Goal: Task Accomplishment & Management: Manage account settings

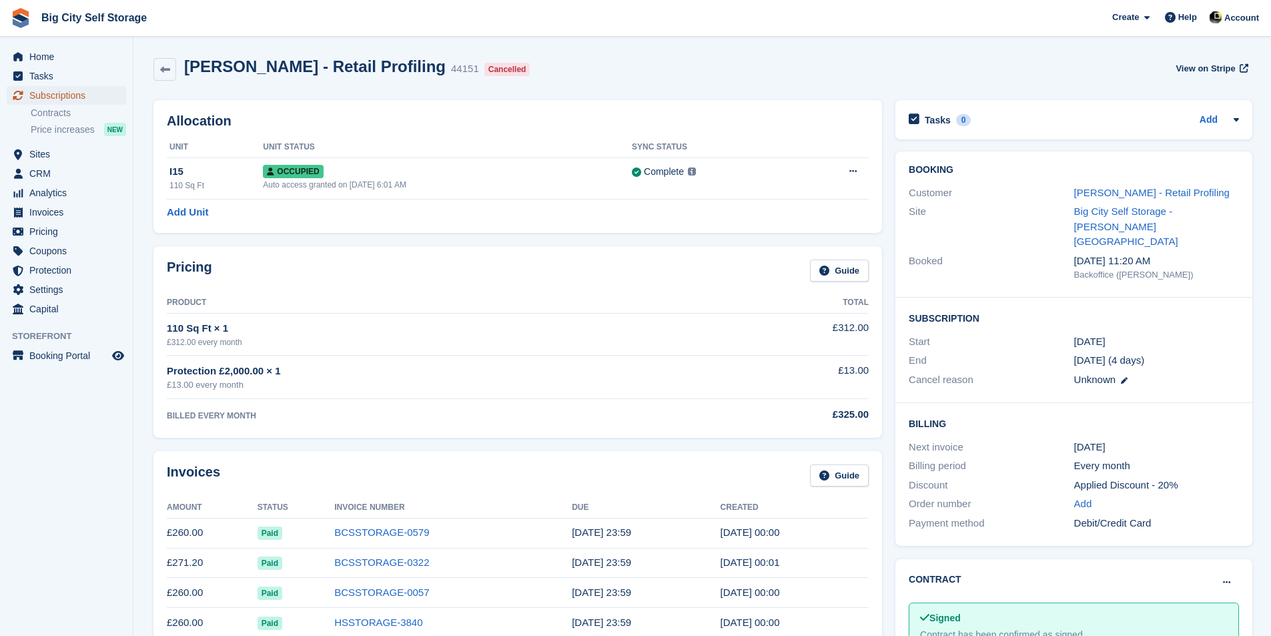
click at [51, 100] on span "Subscriptions" at bounding box center [69, 95] width 80 height 19
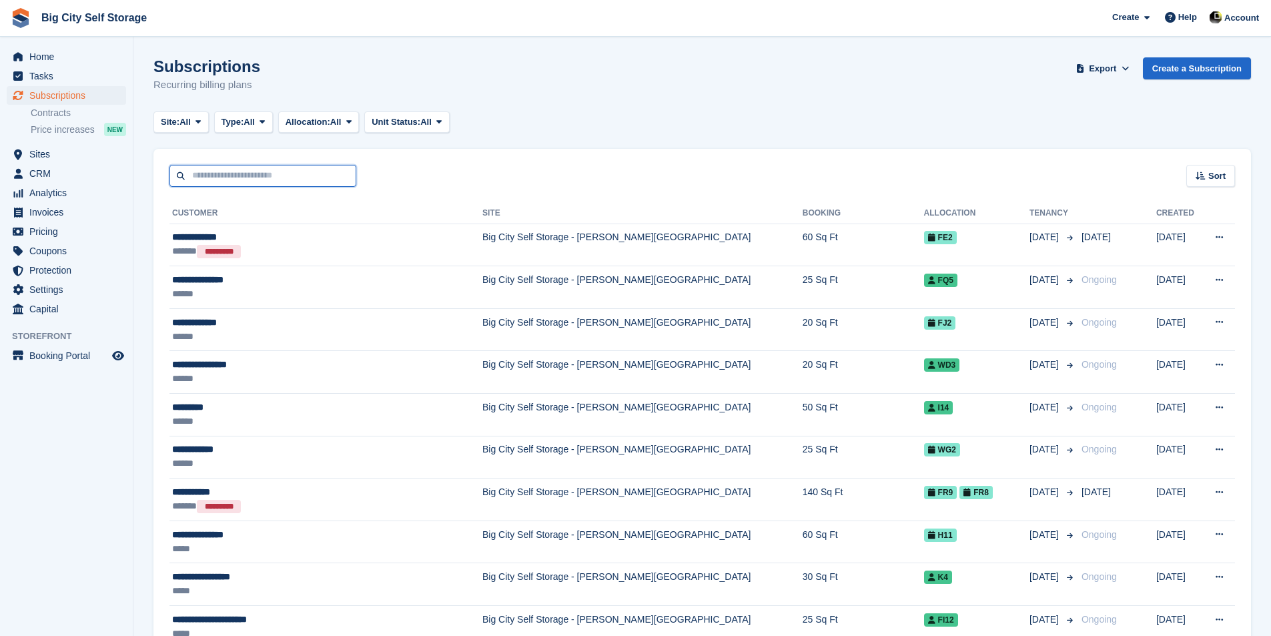
click at [312, 181] on input "text" at bounding box center [262, 176] width 187 height 22
type input "***"
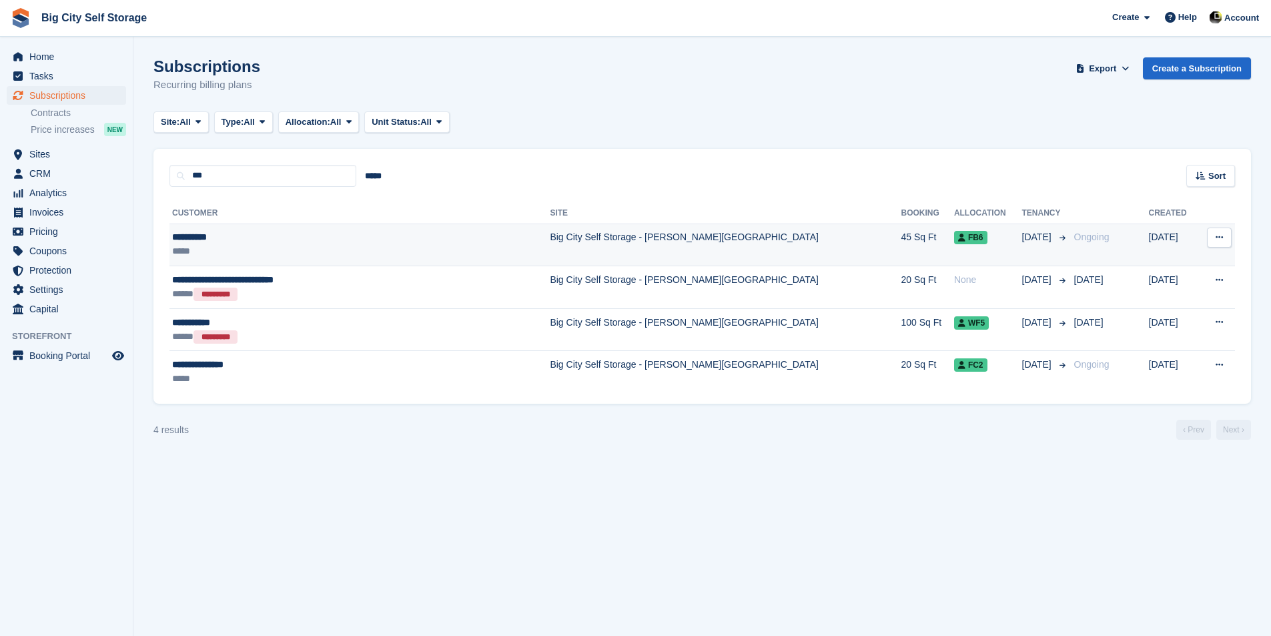
click at [308, 232] on div "**********" at bounding box center [316, 237] width 288 height 14
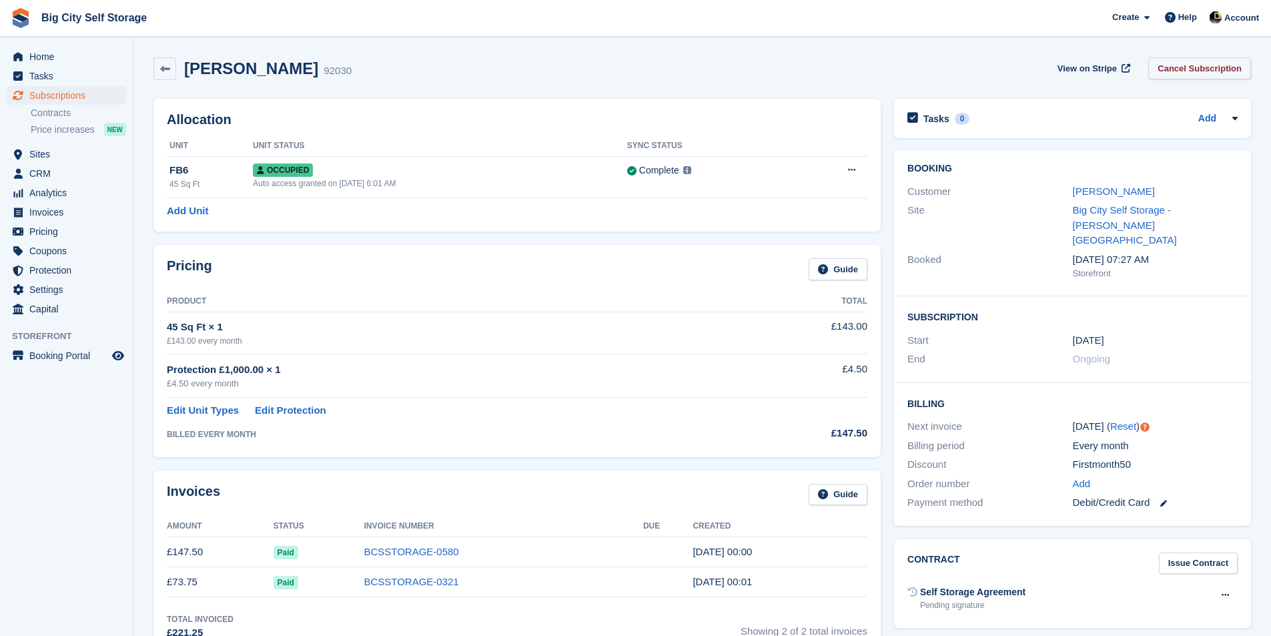
click at [1185, 63] on link "Cancel Subscription" at bounding box center [1199, 68] width 103 height 22
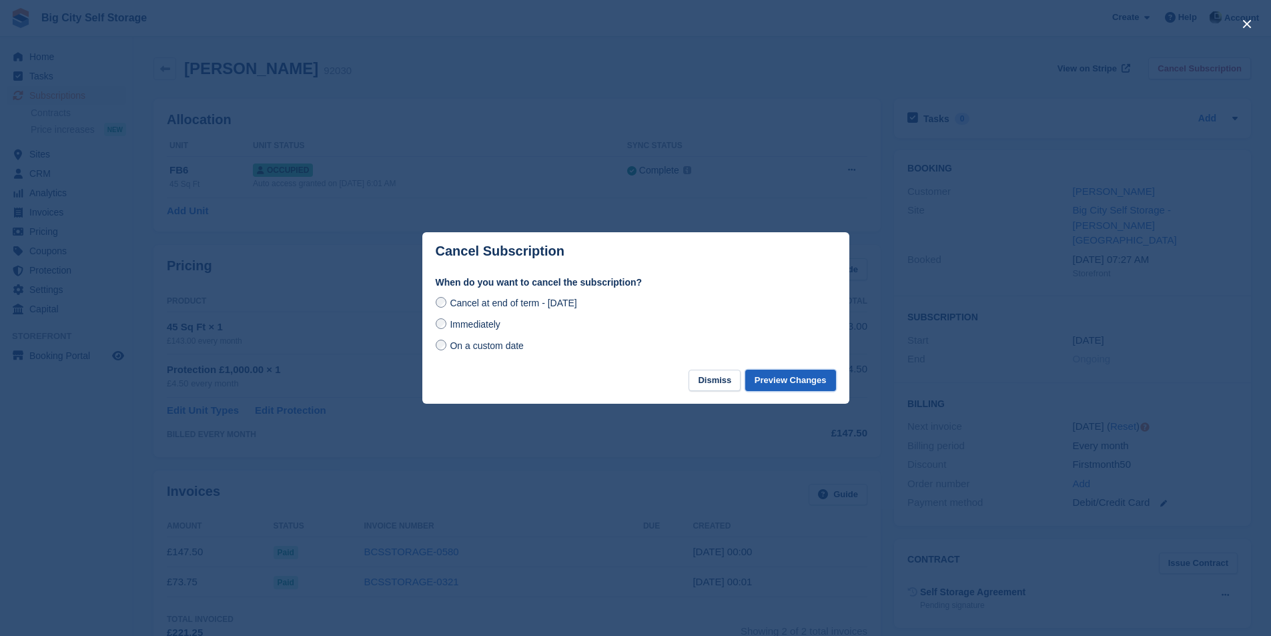
click at [808, 384] on button "Preview Changes" at bounding box center [790, 381] width 91 height 22
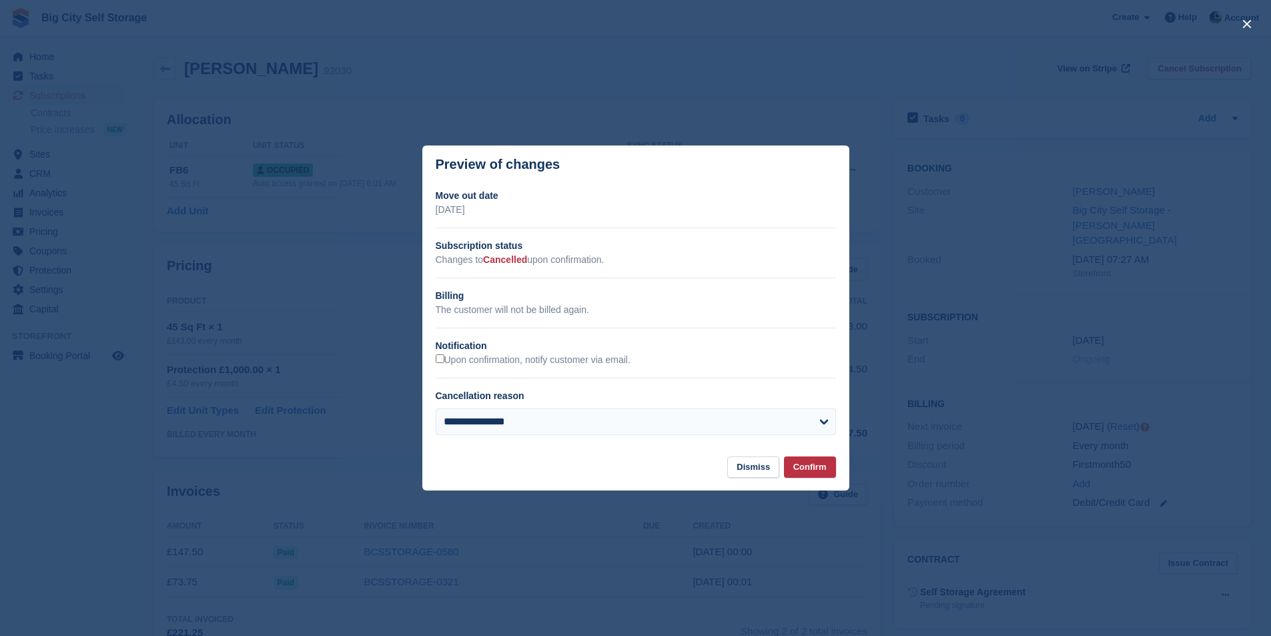
click at [528, 354] on div "Upon confirmation, notify customer via email." at bounding box center [636, 360] width 400 height 14
click at [527, 362] on label "Upon confirmation, notify customer via email." at bounding box center [533, 360] width 195 height 12
click at [809, 468] on button "Confirm" at bounding box center [810, 467] width 52 height 22
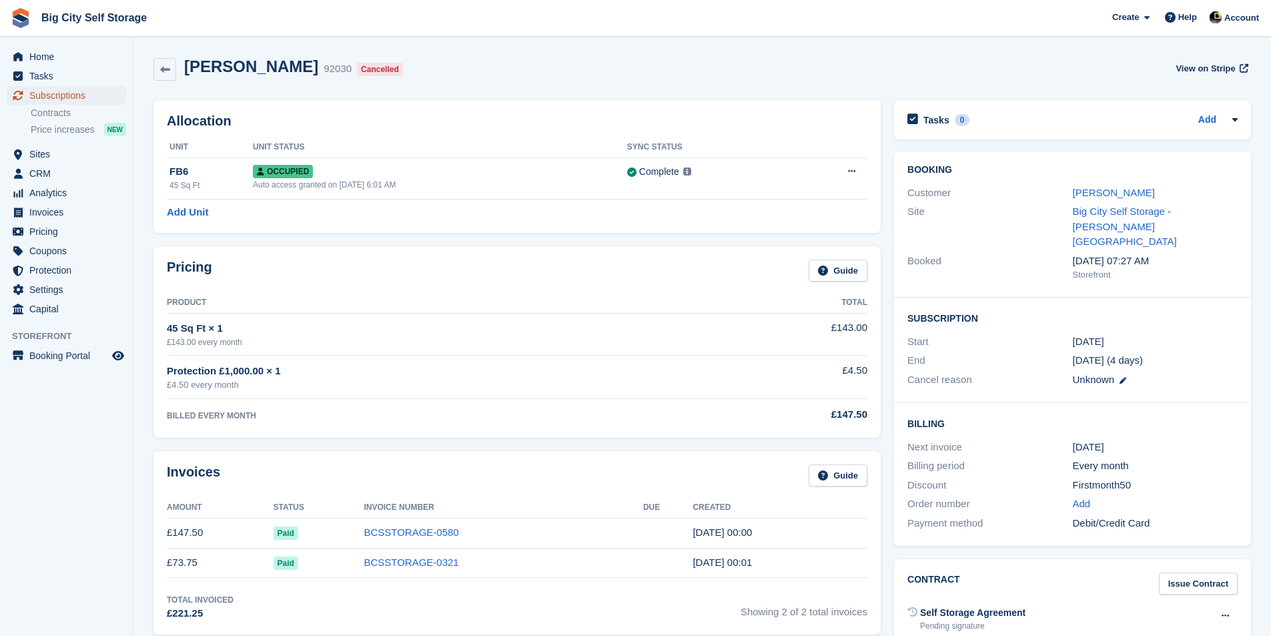
click at [67, 101] on span "Subscriptions" at bounding box center [69, 95] width 80 height 19
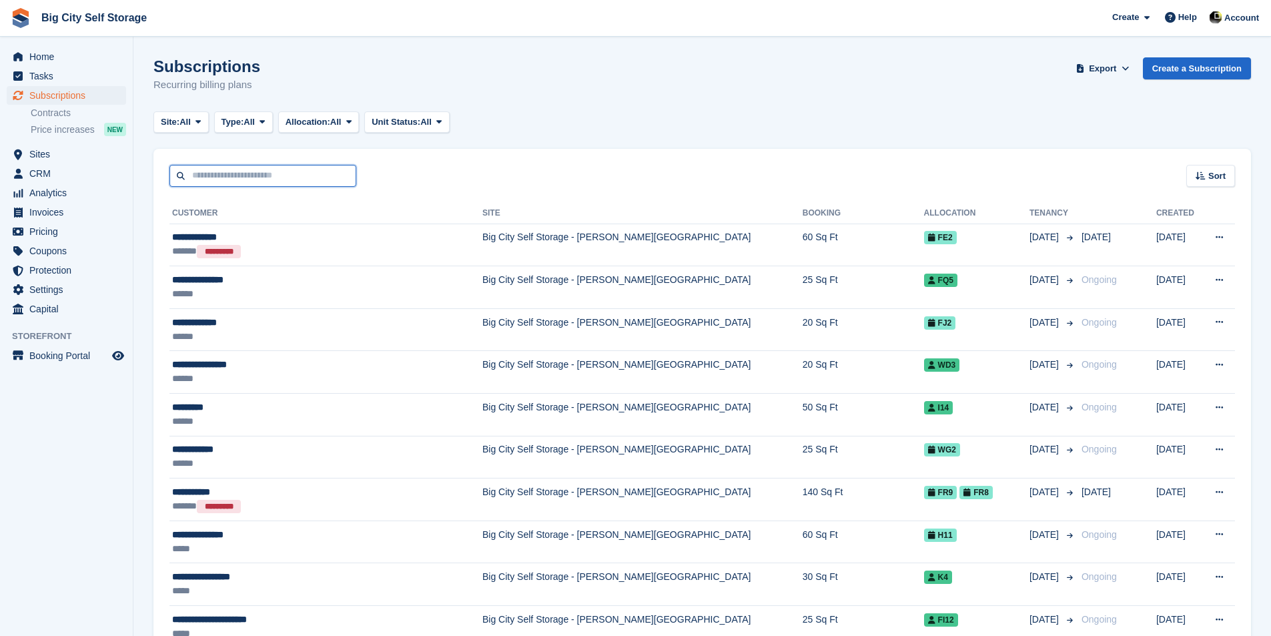
click at [259, 165] on input "text" at bounding box center [262, 176] width 187 height 22
type input "****"
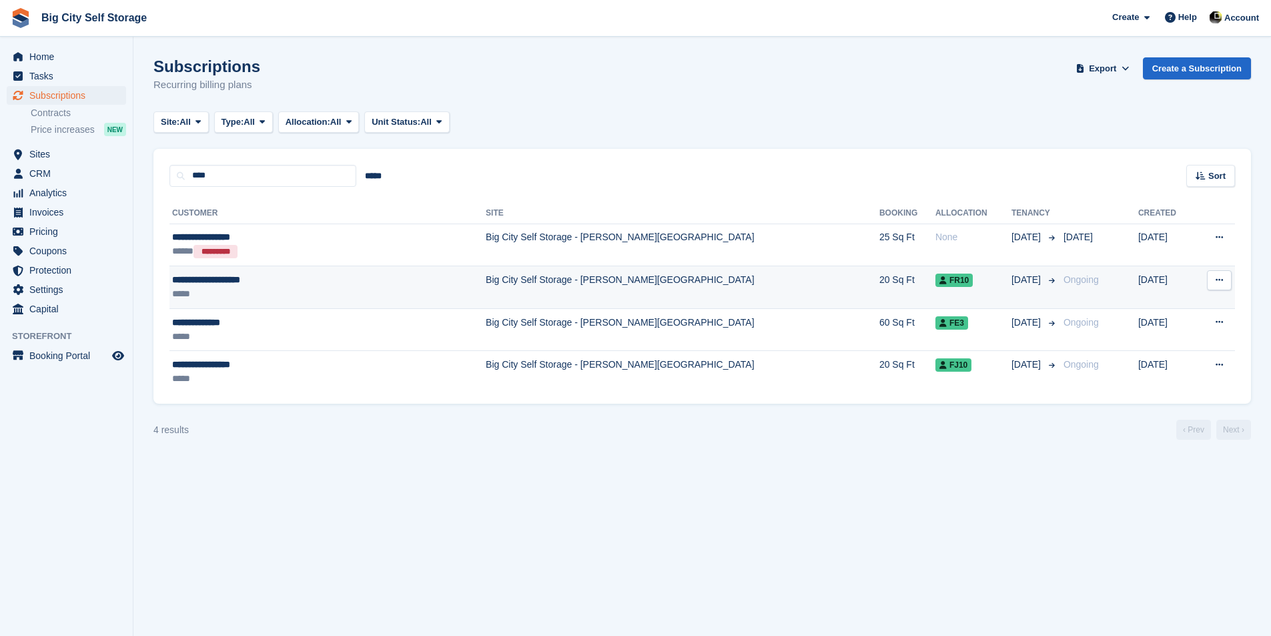
click at [320, 300] on div "*****" at bounding box center [278, 294] width 213 height 14
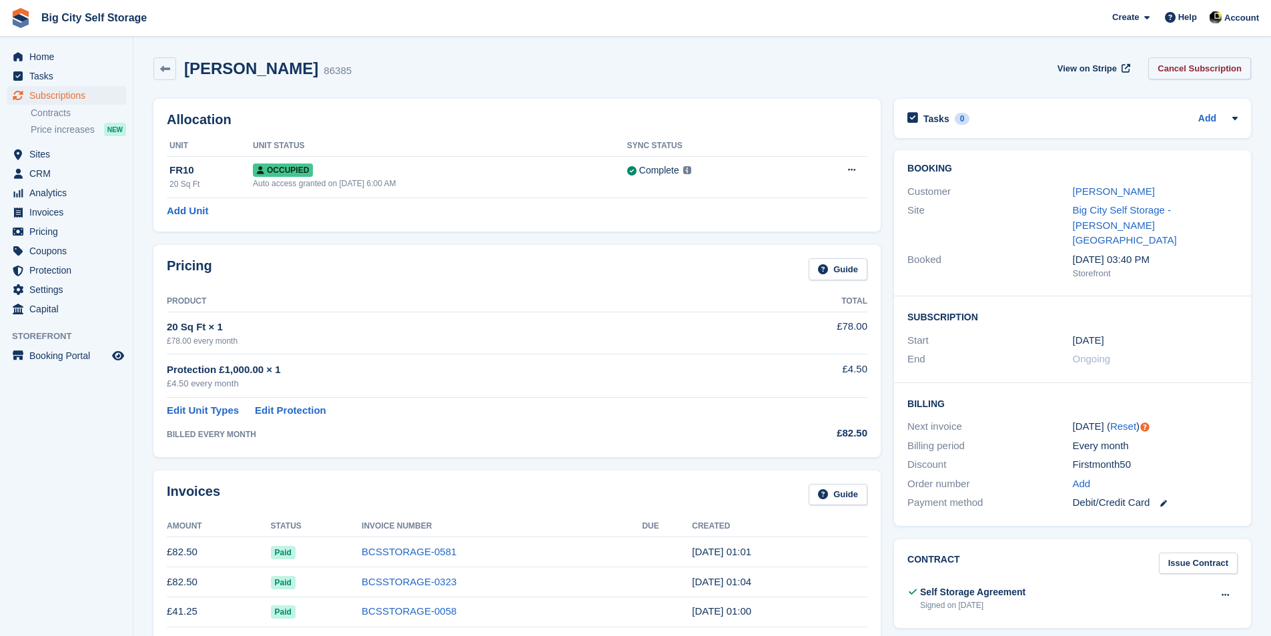
click at [1179, 72] on link "Cancel Subscription" at bounding box center [1199, 68] width 103 height 22
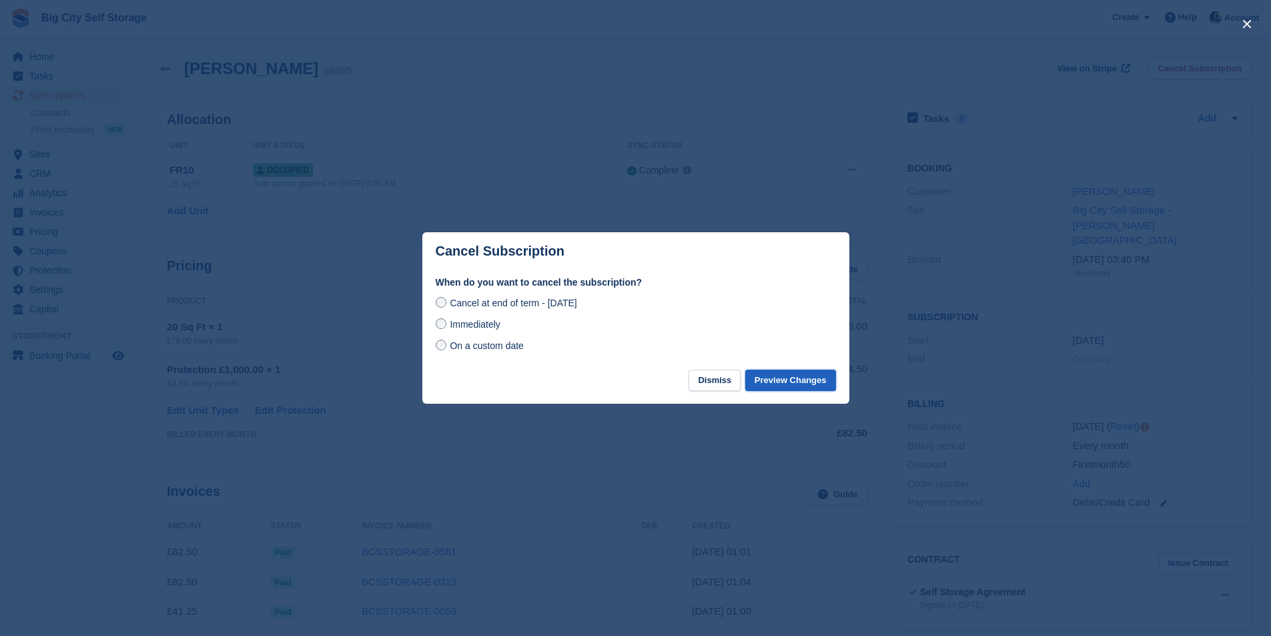
click at [816, 380] on button "Preview Changes" at bounding box center [790, 381] width 91 height 22
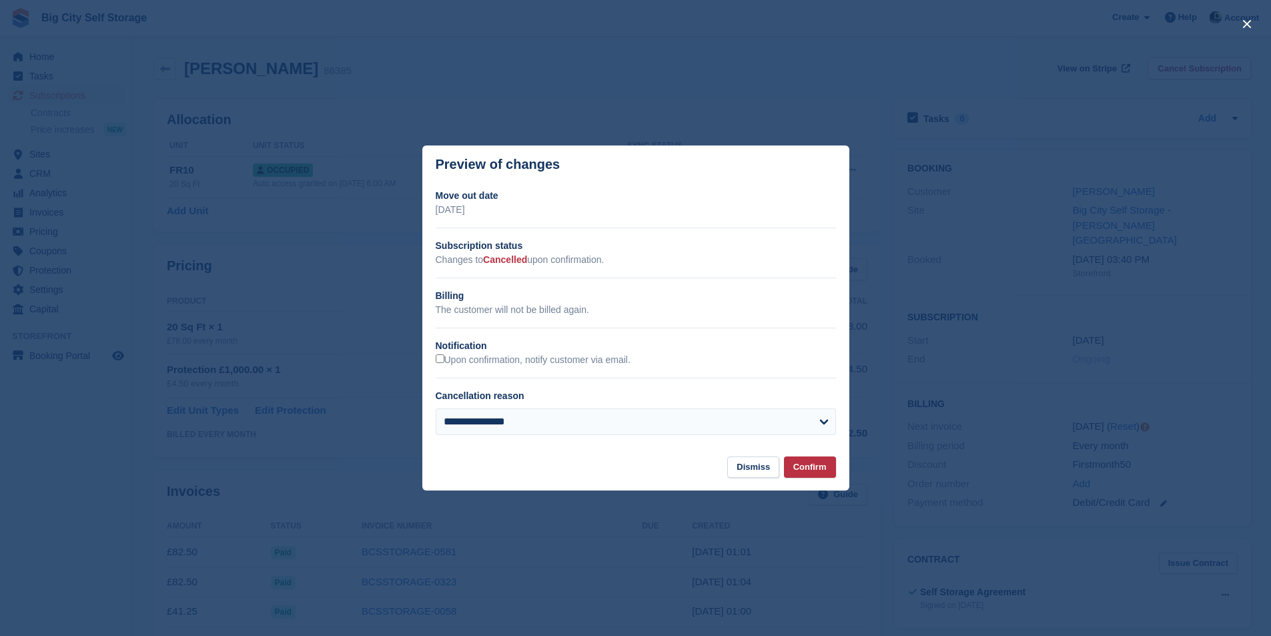
click at [506, 368] on div "**********" at bounding box center [635, 317] width 427 height 257
click at [508, 363] on label "Upon confirmation, notify customer via email." at bounding box center [533, 360] width 195 height 12
click at [809, 470] on button "Confirm" at bounding box center [810, 467] width 52 height 22
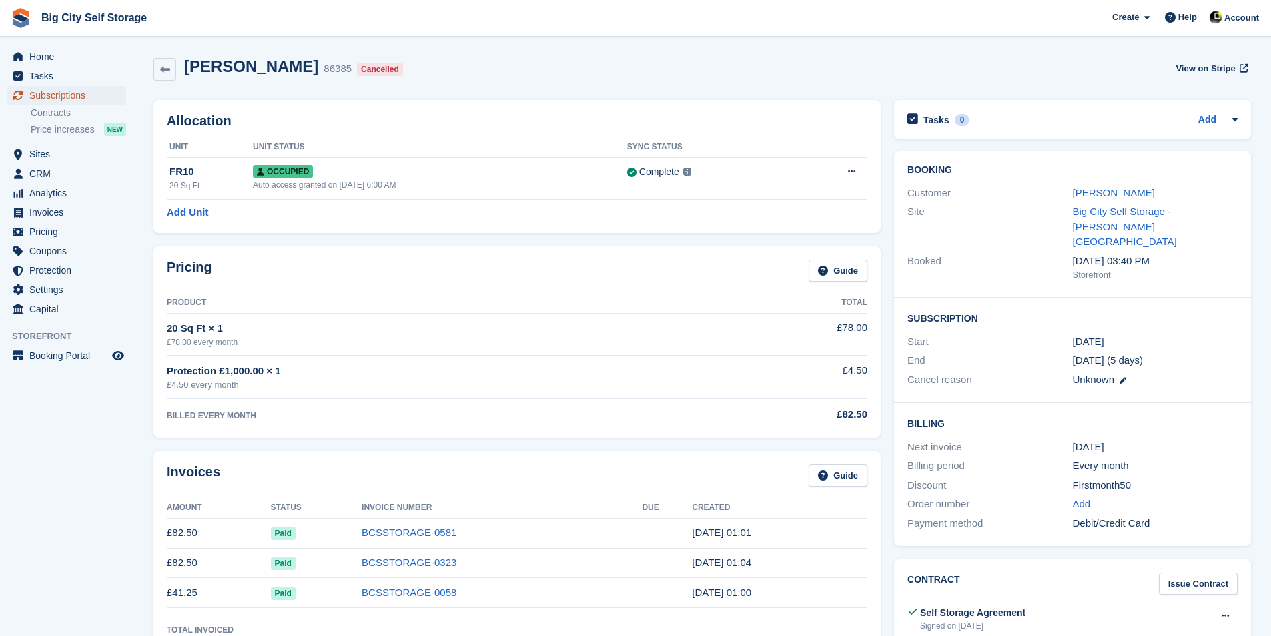
click at [88, 90] on span "Subscriptions" at bounding box center [69, 95] width 80 height 19
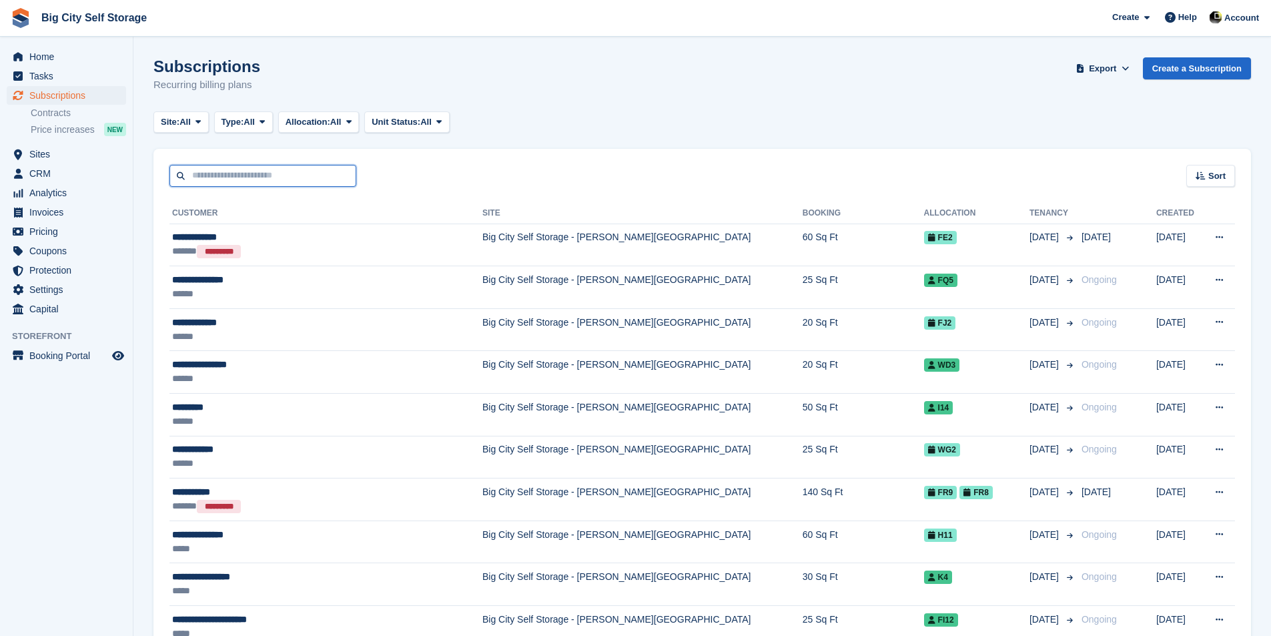
click at [316, 181] on input "text" at bounding box center [262, 176] width 187 height 22
type input "*****"
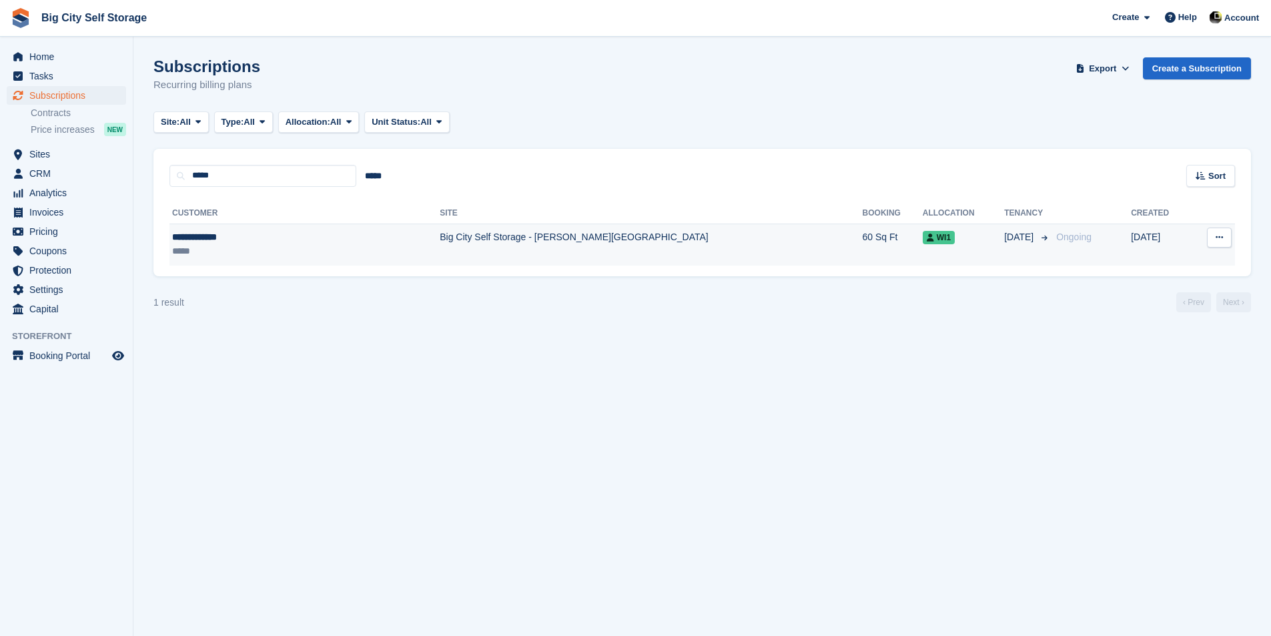
click at [338, 245] on div "*****" at bounding box center [256, 251] width 169 height 14
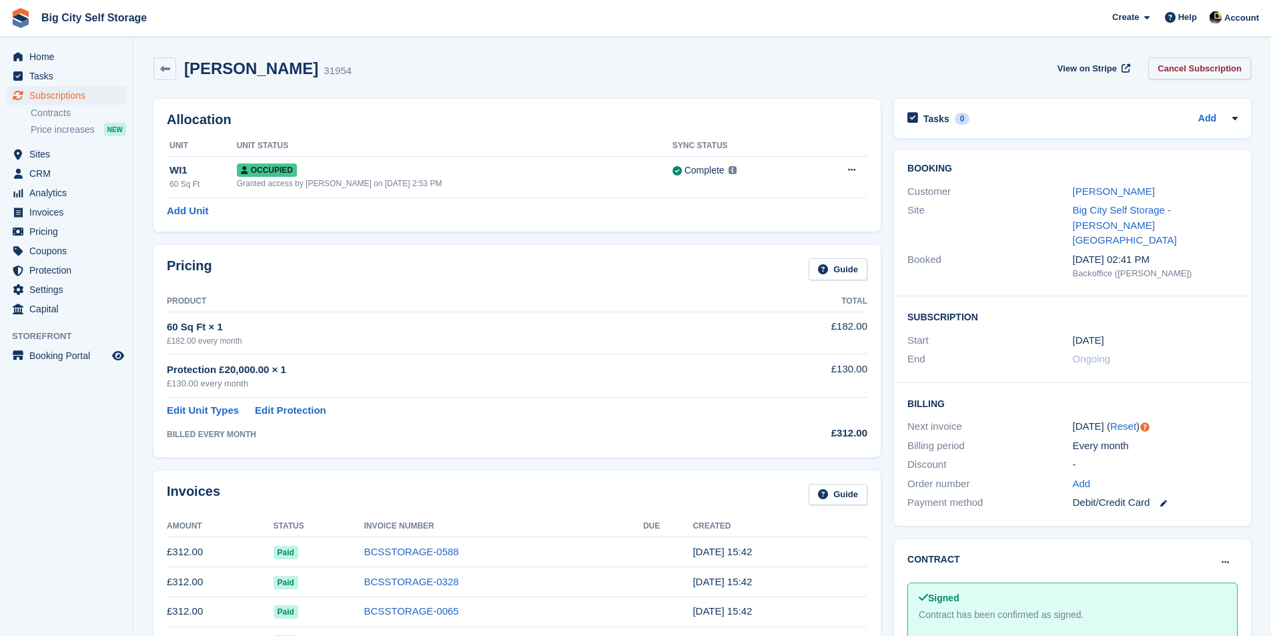
click at [1191, 71] on link "Cancel Subscription" at bounding box center [1199, 68] width 103 height 22
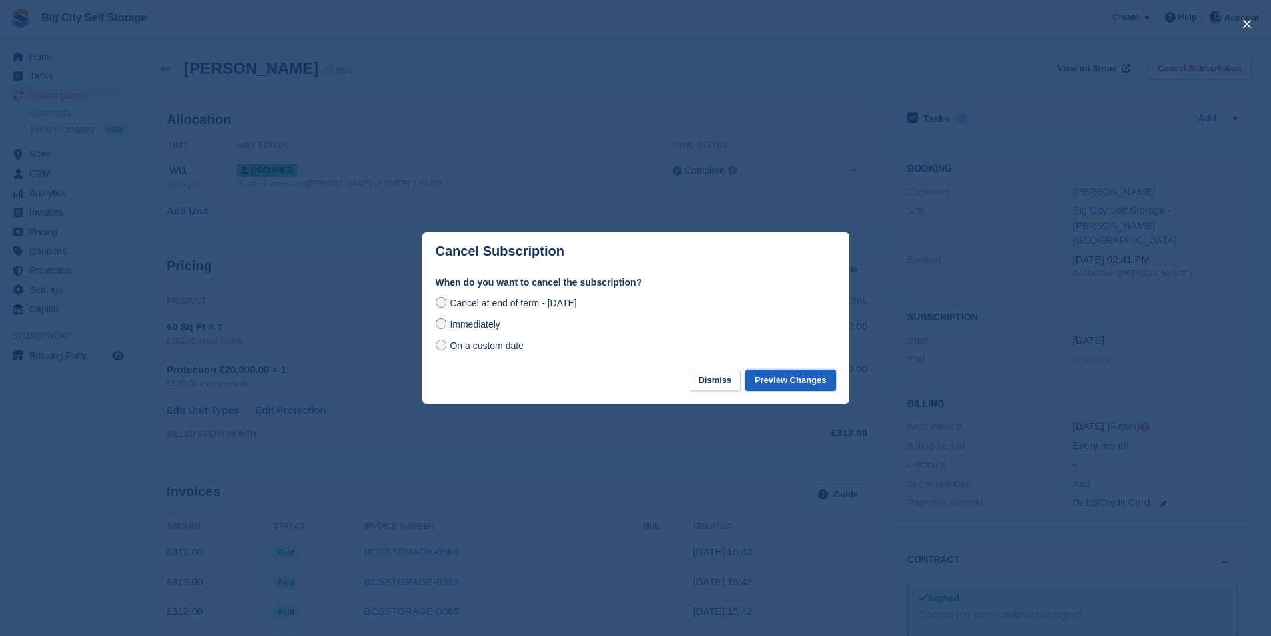
click at [792, 382] on button "Preview Changes" at bounding box center [790, 381] width 91 height 22
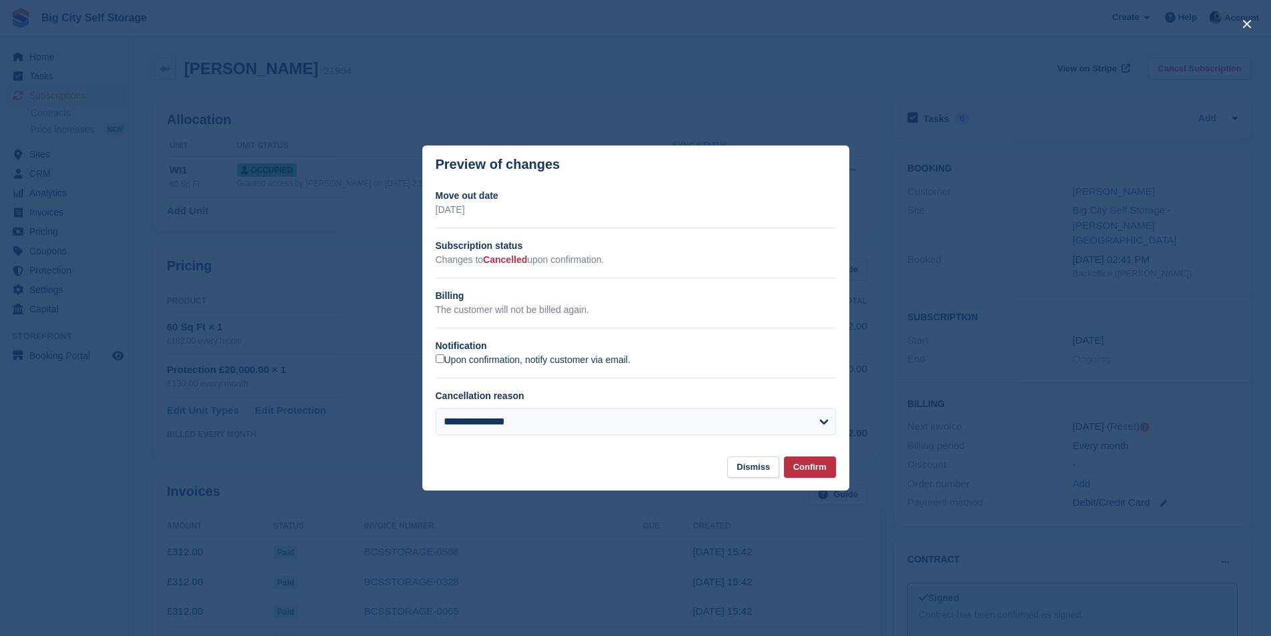
click at [520, 366] on label "Upon confirmation, notify customer via email." at bounding box center [533, 360] width 195 height 12
click at [807, 476] on button "Confirm" at bounding box center [810, 467] width 52 height 22
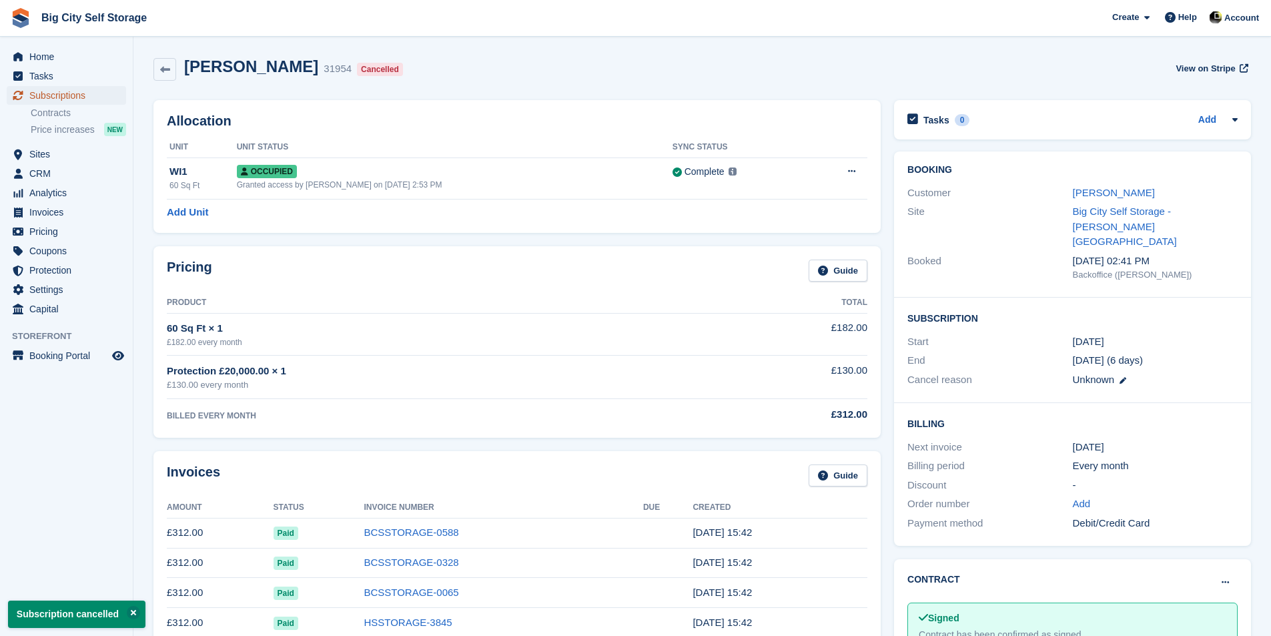
click at [99, 95] on span "Subscriptions" at bounding box center [69, 95] width 80 height 19
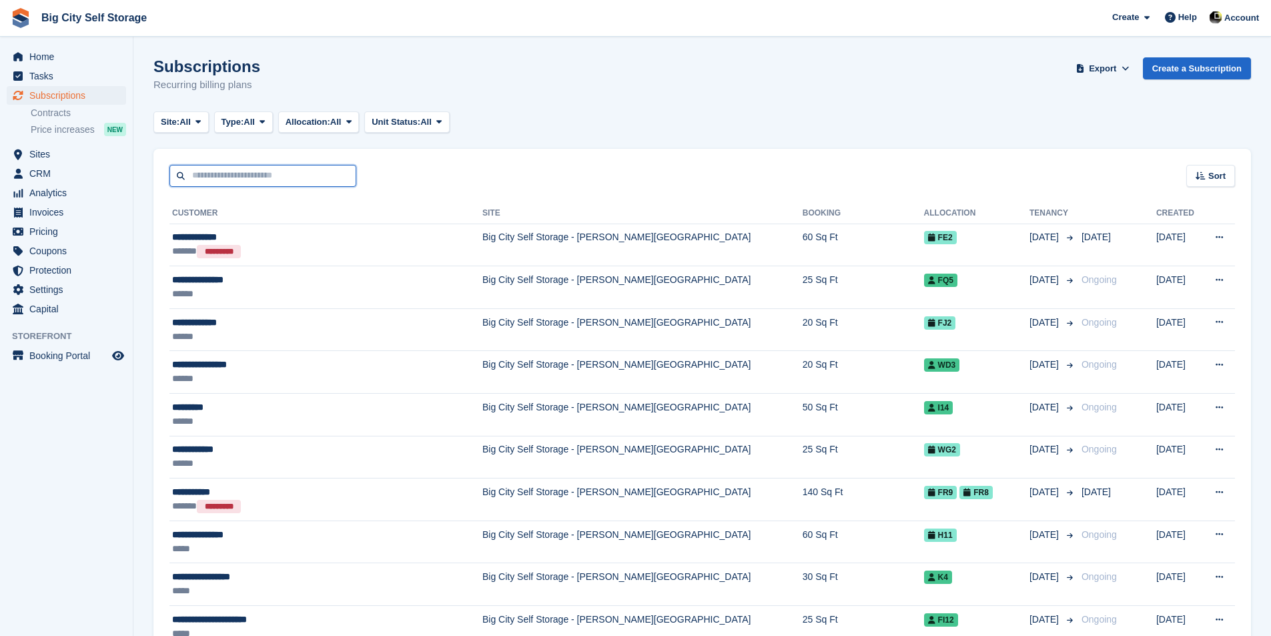
click at [301, 169] on input "text" at bounding box center [262, 176] width 187 height 22
type input "****"
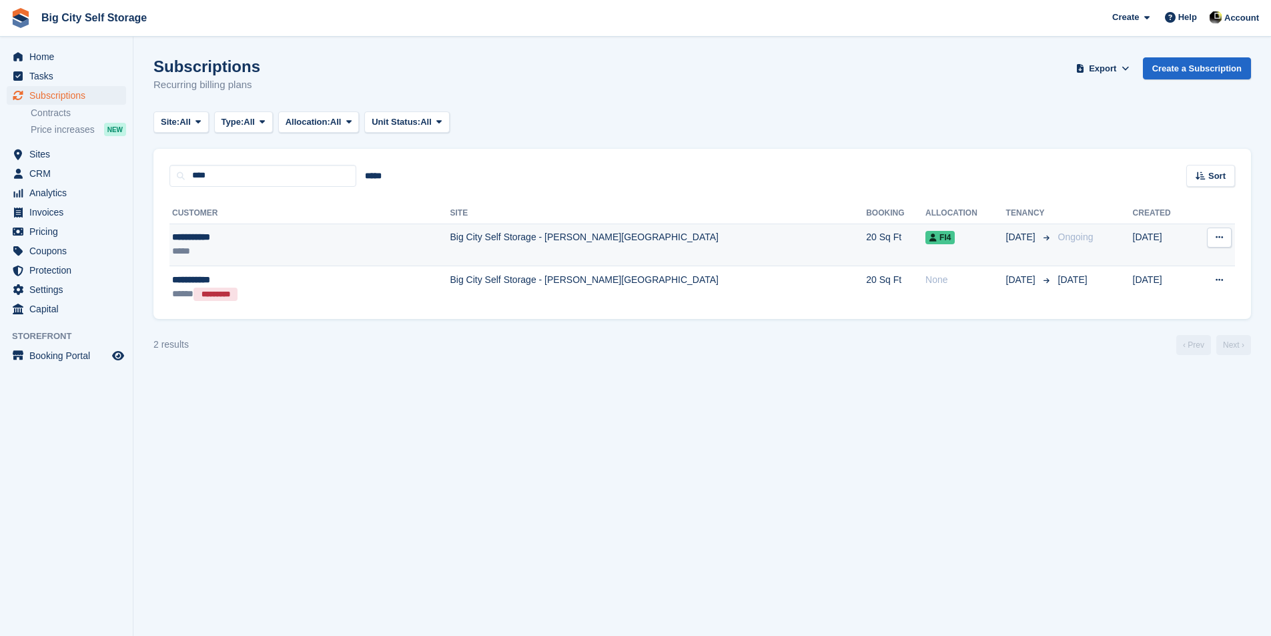
click at [450, 247] on td "Big City Self Storage - [PERSON_NAME][GEOGRAPHIC_DATA]" at bounding box center [658, 244] width 416 height 43
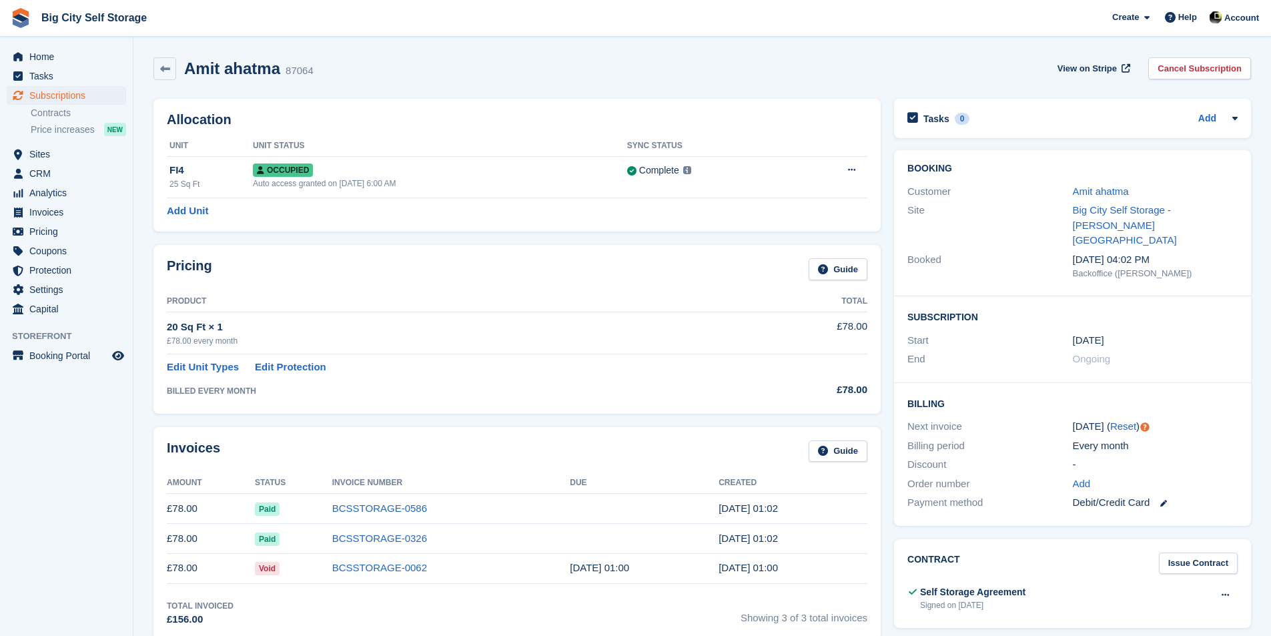
drag, startPoint x: 1179, startPoint y: 67, endPoint x: 967, endPoint y: 53, distance: 213.3
click at [967, 53] on div "Amit ahatma 87064 View on Stripe Cancel Subscription" at bounding box center [702, 71] width 1111 height 41
click at [1223, 65] on link "Cancel Subscription" at bounding box center [1199, 68] width 103 height 22
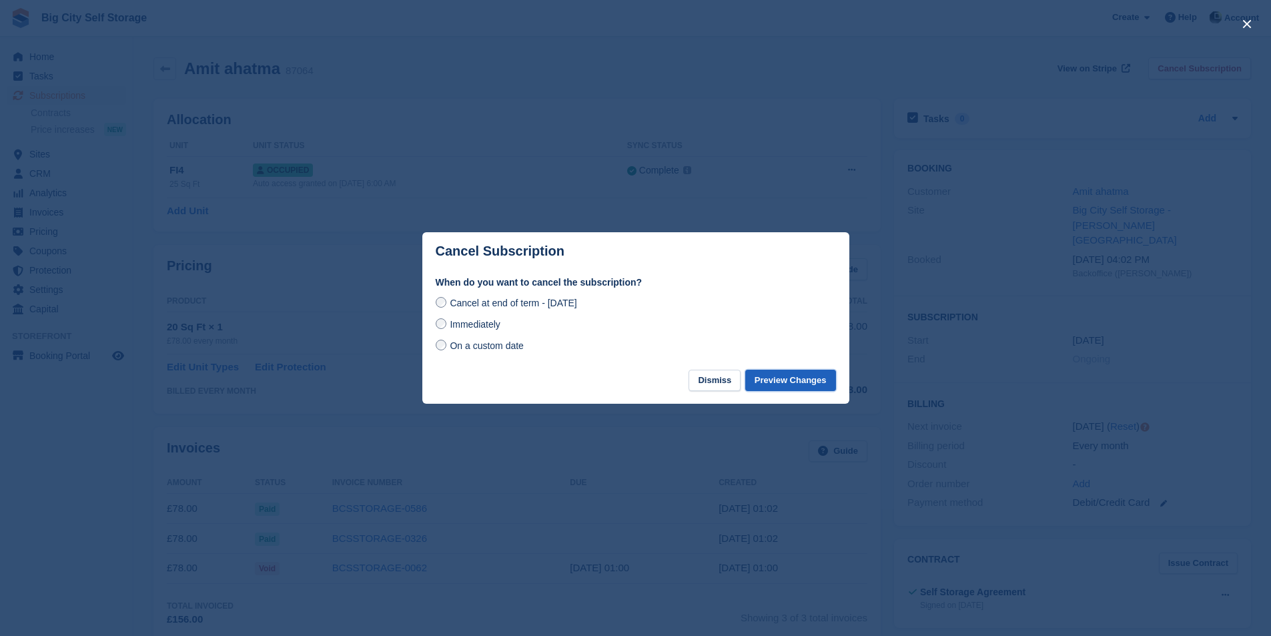
click at [811, 382] on button "Preview Changes" at bounding box center [790, 381] width 91 height 22
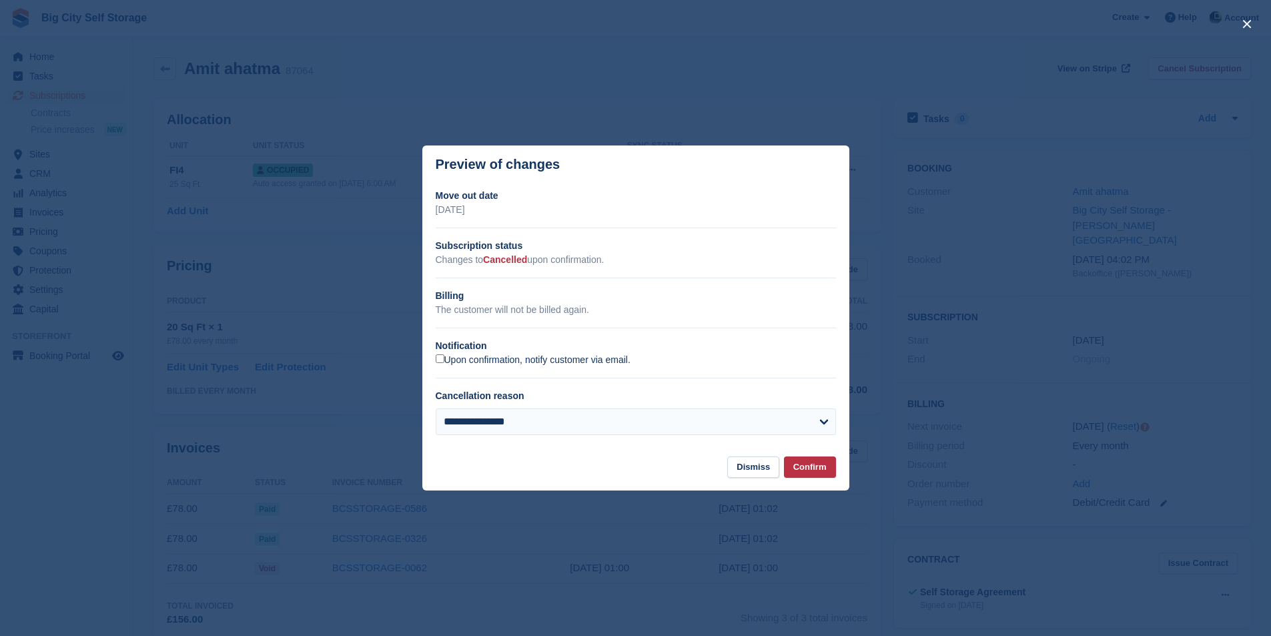
click at [496, 358] on label "Upon confirmation, notify customer via email." at bounding box center [533, 360] width 195 height 12
click at [809, 472] on button "Confirm" at bounding box center [810, 467] width 52 height 22
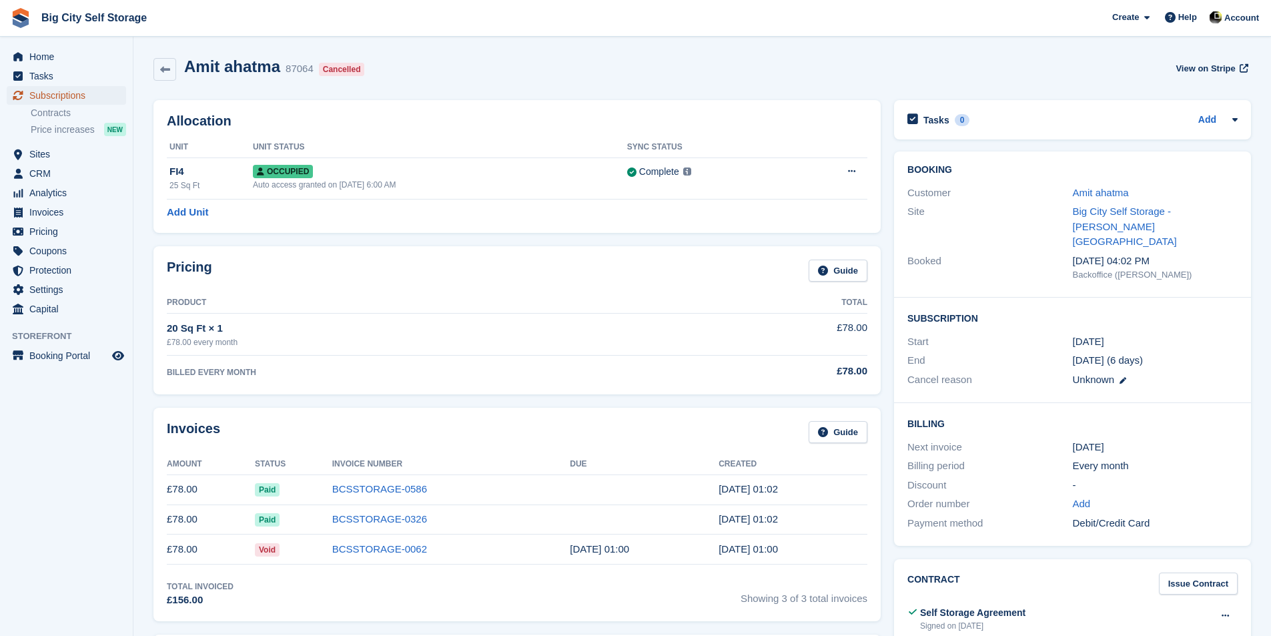
click at [81, 101] on span "Subscriptions" at bounding box center [69, 95] width 80 height 19
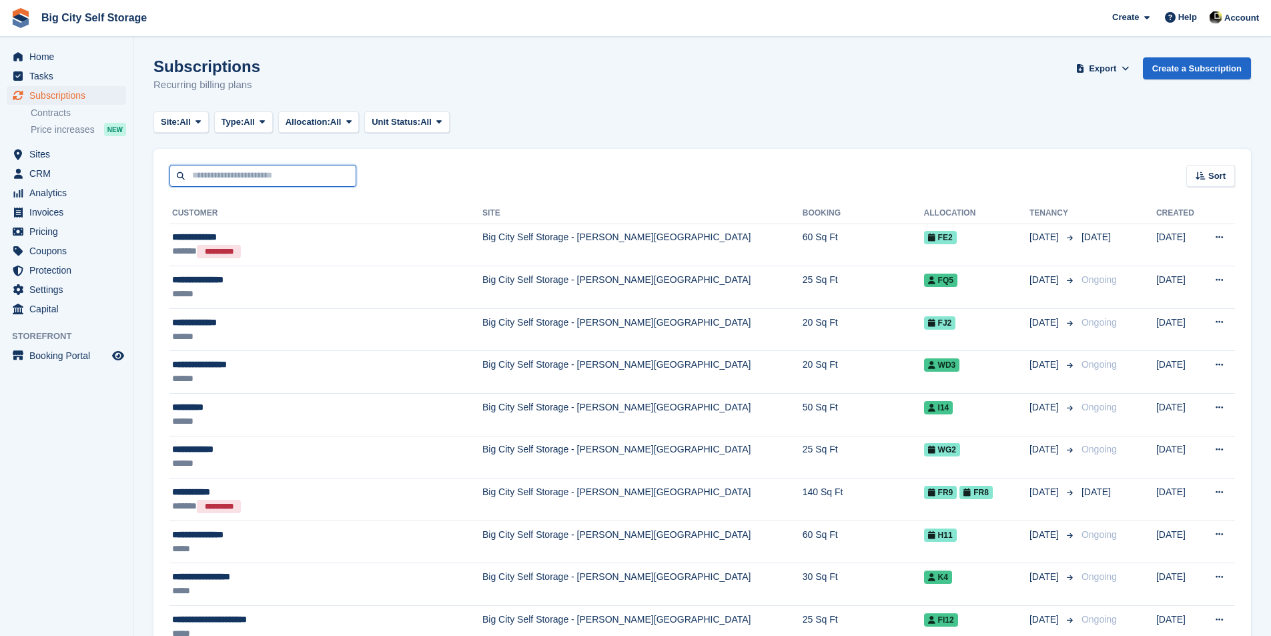
click at [259, 177] on input "text" at bounding box center [262, 176] width 187 height 22
type input "********"
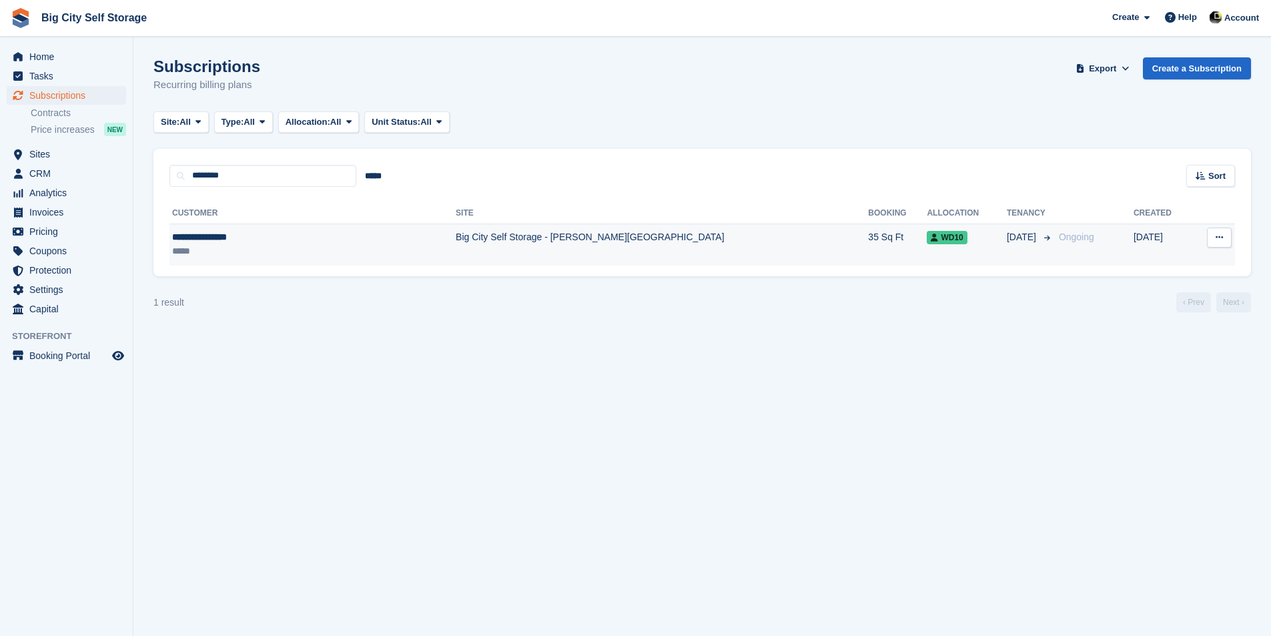
click at [528, 255] on td "Big City Self Storage - [PERSON_NAME][GEOGRAPHIC_DATA]" at bounding box center [662, 244] width 412 height 42
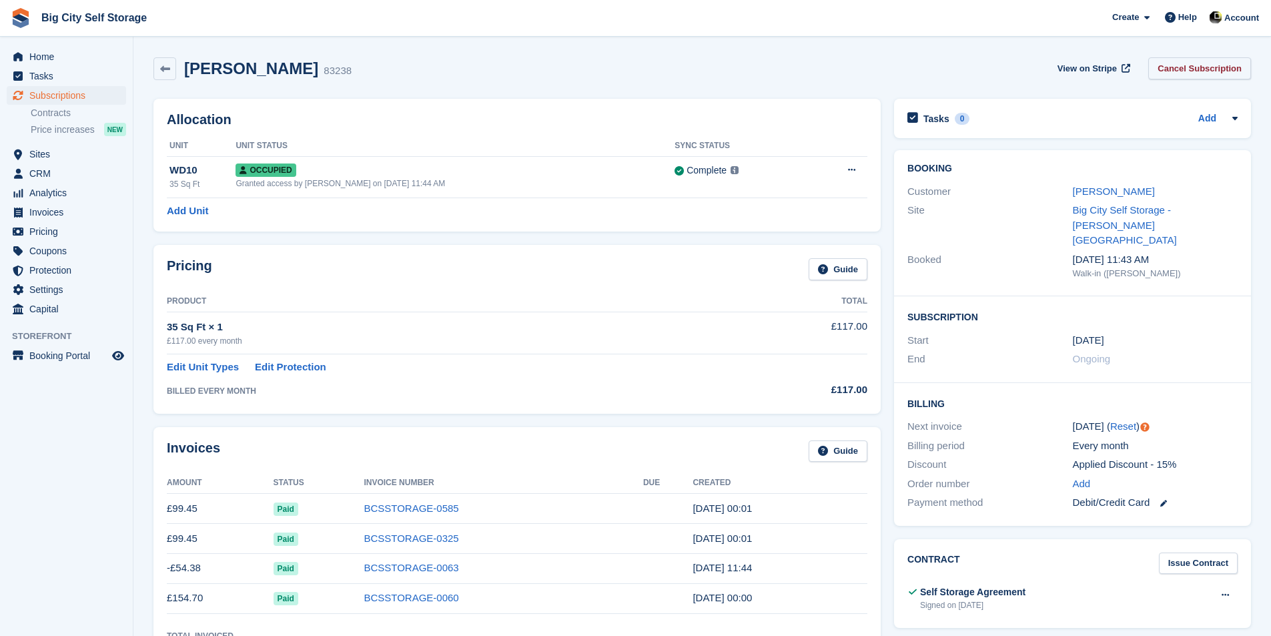
click at [1187, 70] on link "Cancel Subscription" at bounding box center [1199, 68] width 103 height 22
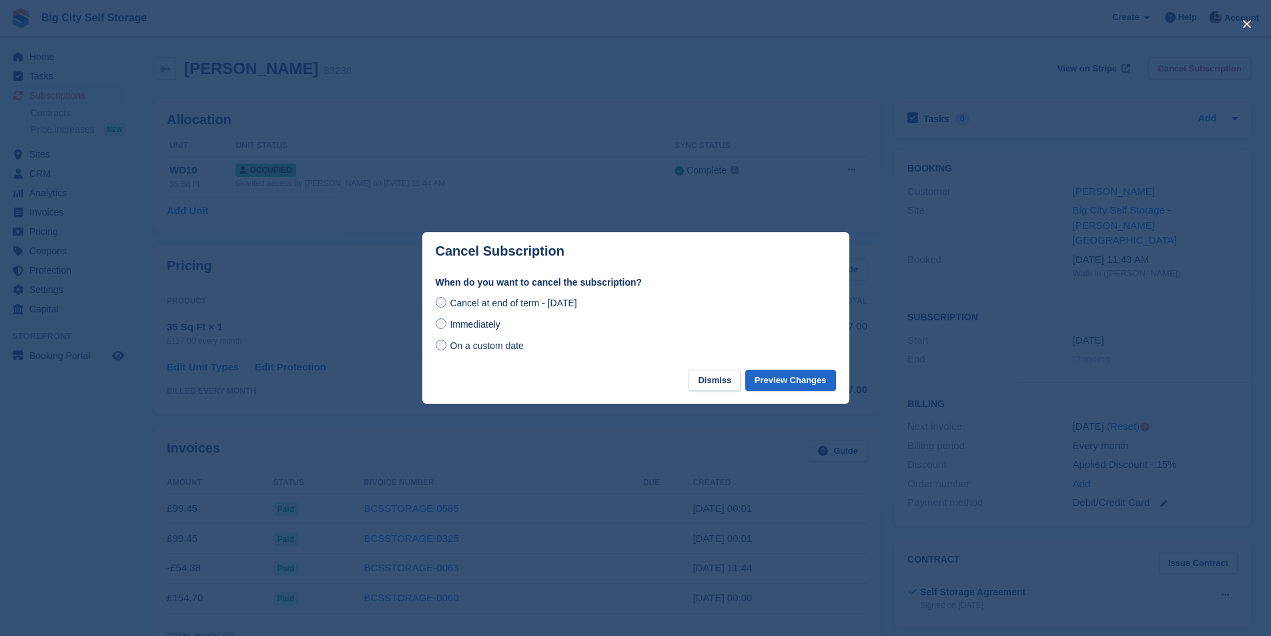
click at [507, 351] on span "On a custom date" at bounding box center [487, 345] width 74 height 11
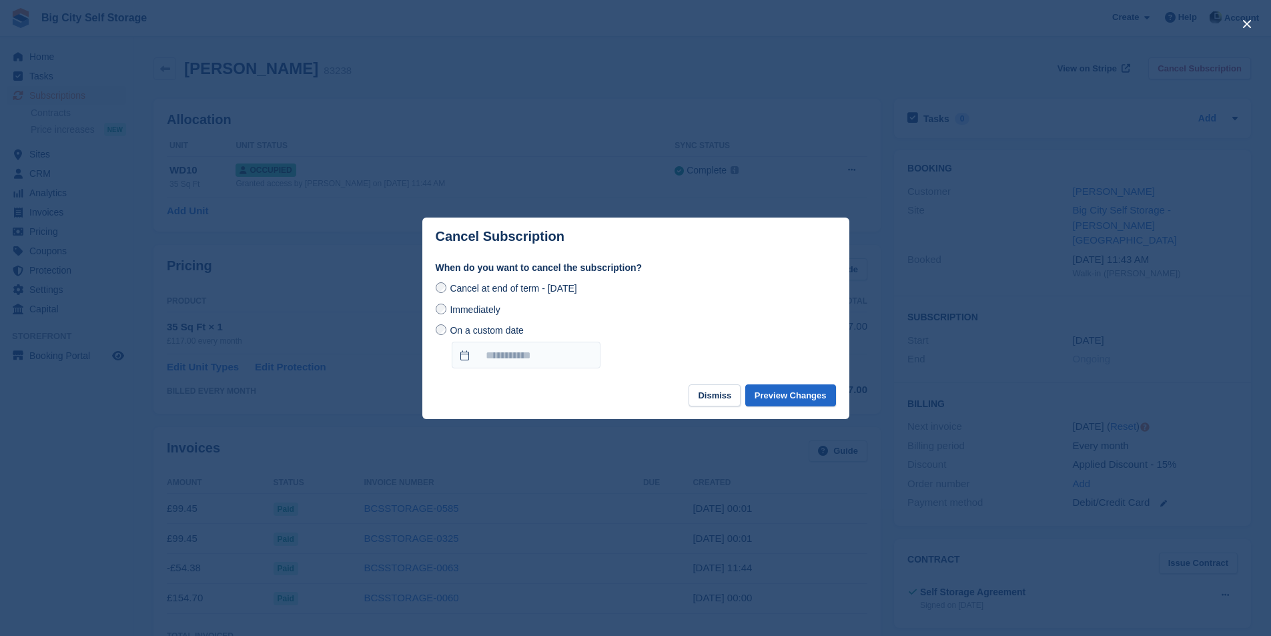
click at [497, 294] on span "Cancel at end of term - [DATE]" at bounding box center [513, 288] width 127 height 11
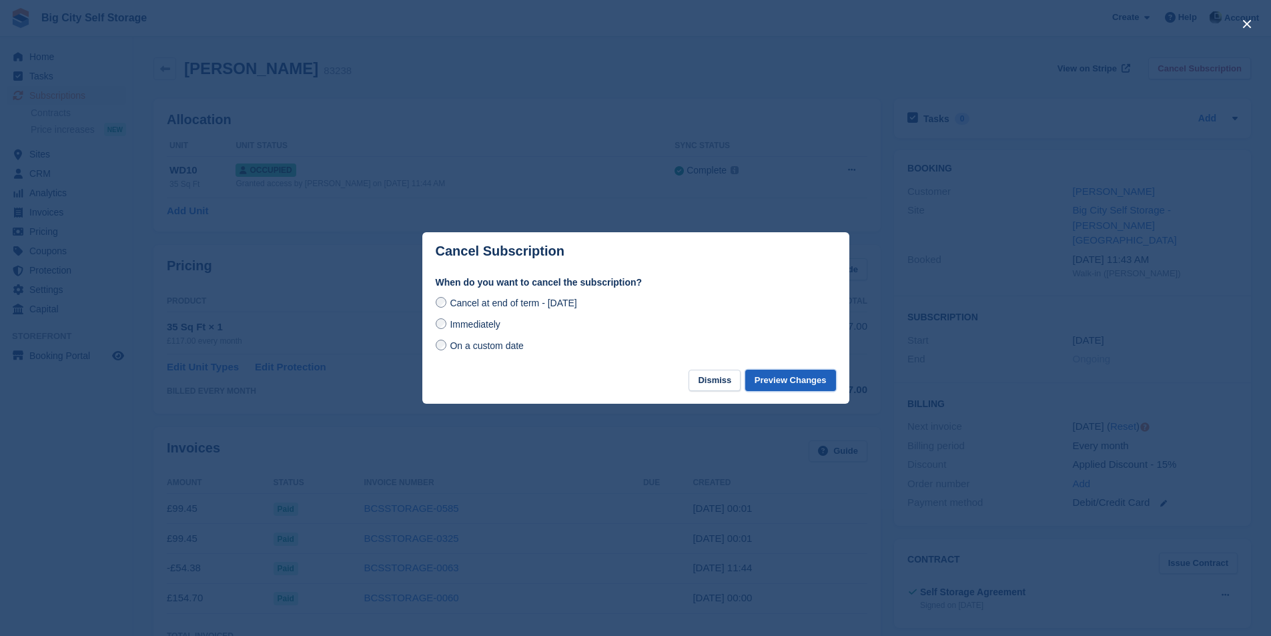
click at [790, 386] on button "Preview Changes" at bounding box center [790, 381] width 91 height 22
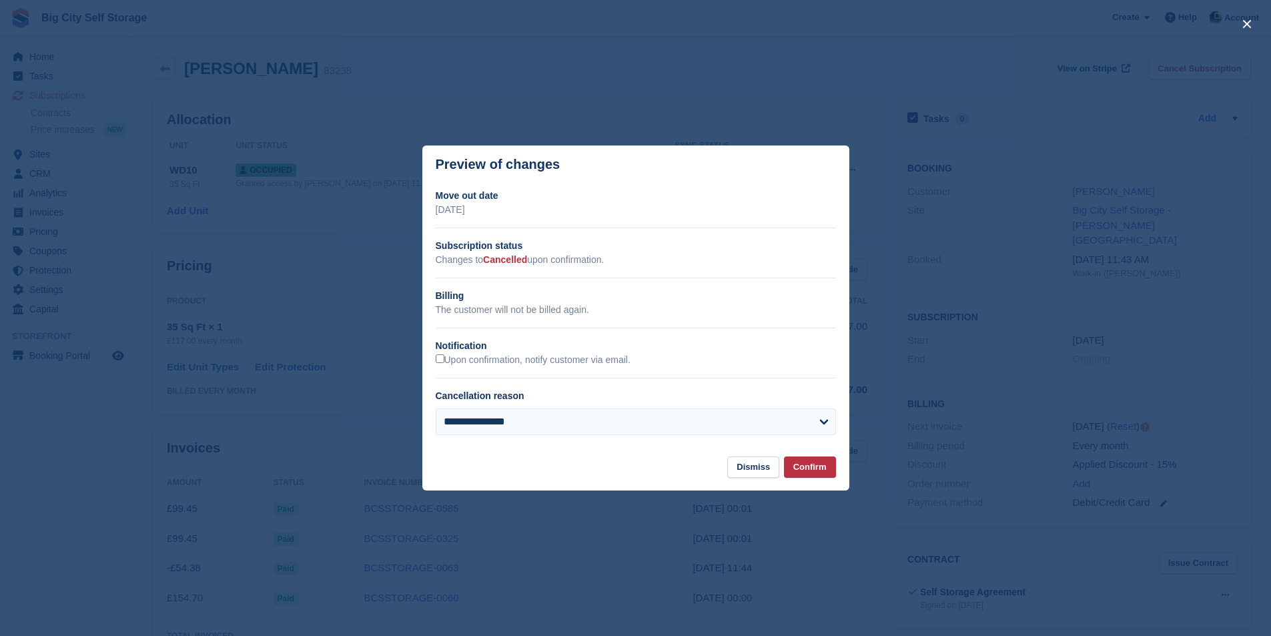
click at [570, 354] on div "Upon confirmation, notify customer via email." at bounding box center [636, 360] width 400 height 14
drag, startPoint x: 580, startPoint y: 360, endPoint x: 586, endPoint y: 372, distance: 13.8
click at [581, 362] on label "Upon confirmation, notify customer via email." at bounding box center [533, 360] width 195 height 12
click at [831, 470] on button "Confirm" at bounding box center [810, 467] width 52 height 22
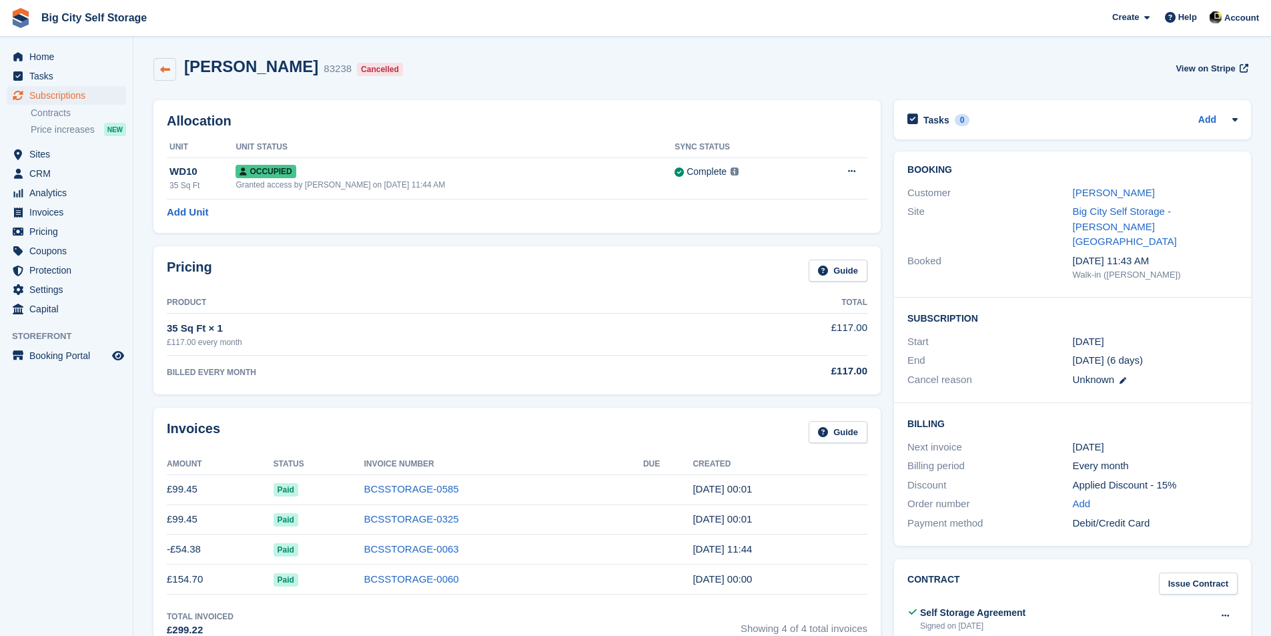
click at [153, 70] on link at bounding box center [164, 69] width 23 height 23
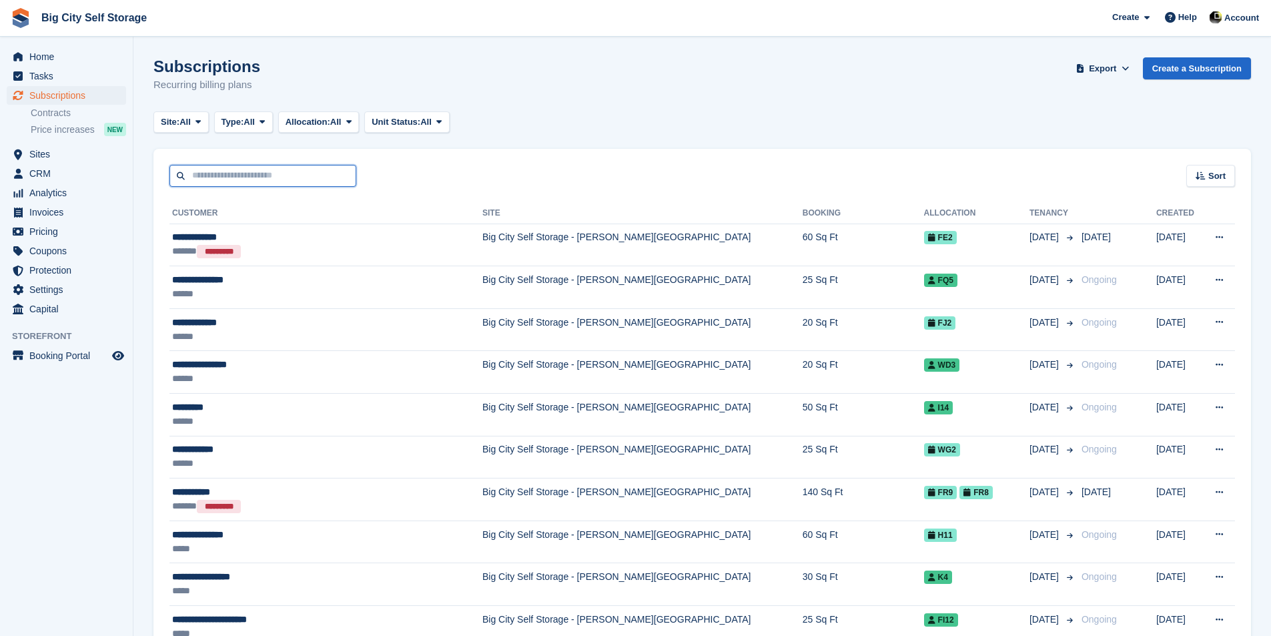
click at [302, 173] on input "text" at bounding box center [262, 176] width 187 height 22
type input "****"
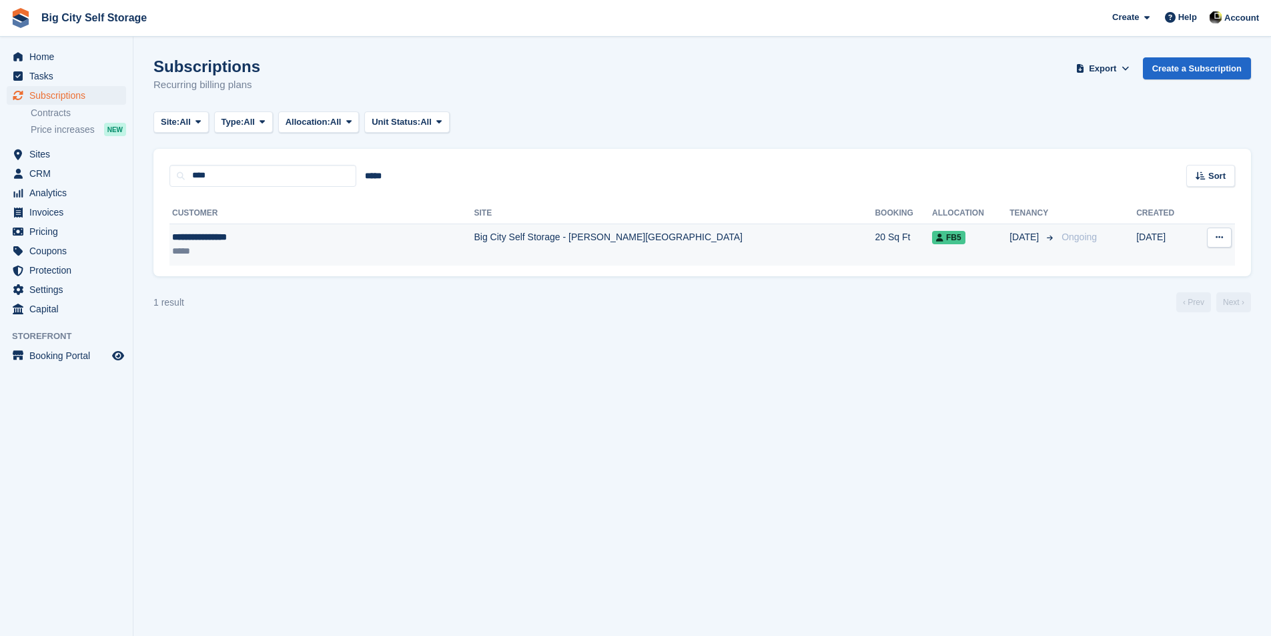
click at [474, 231] on td "Big City Self Storage - [PERSON_NAME][GEOGRAPHIC_DATA]" at bounding box center [674, 244] width 401 height 42
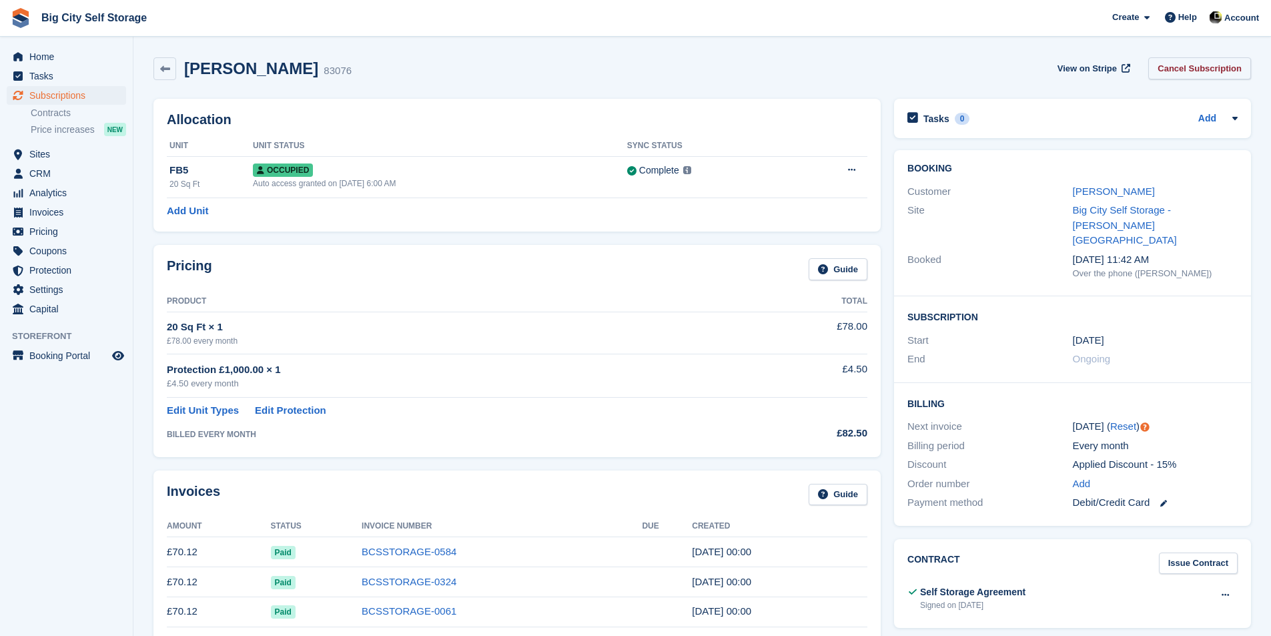
click at [1192, 79] on link "Cancel Subscription" at bounding box center [1199, 68] width 103 height 22
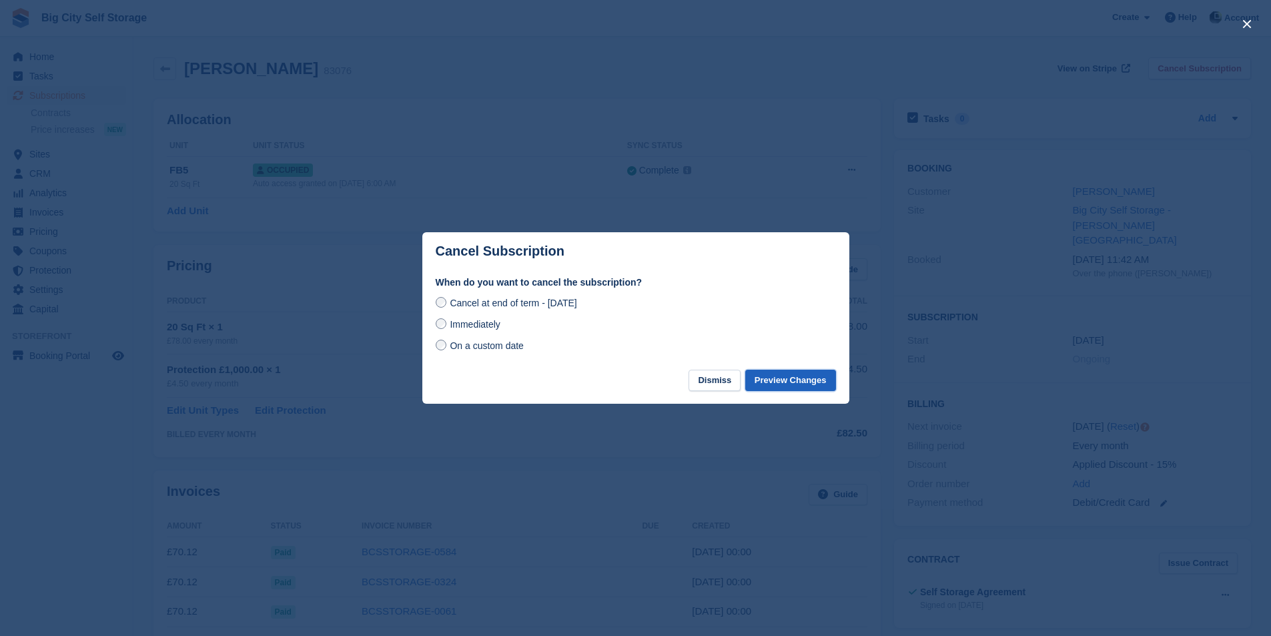
click at [825, 386] on button "Preview Changes" at bounding box center [790, 381] width 91 height 22
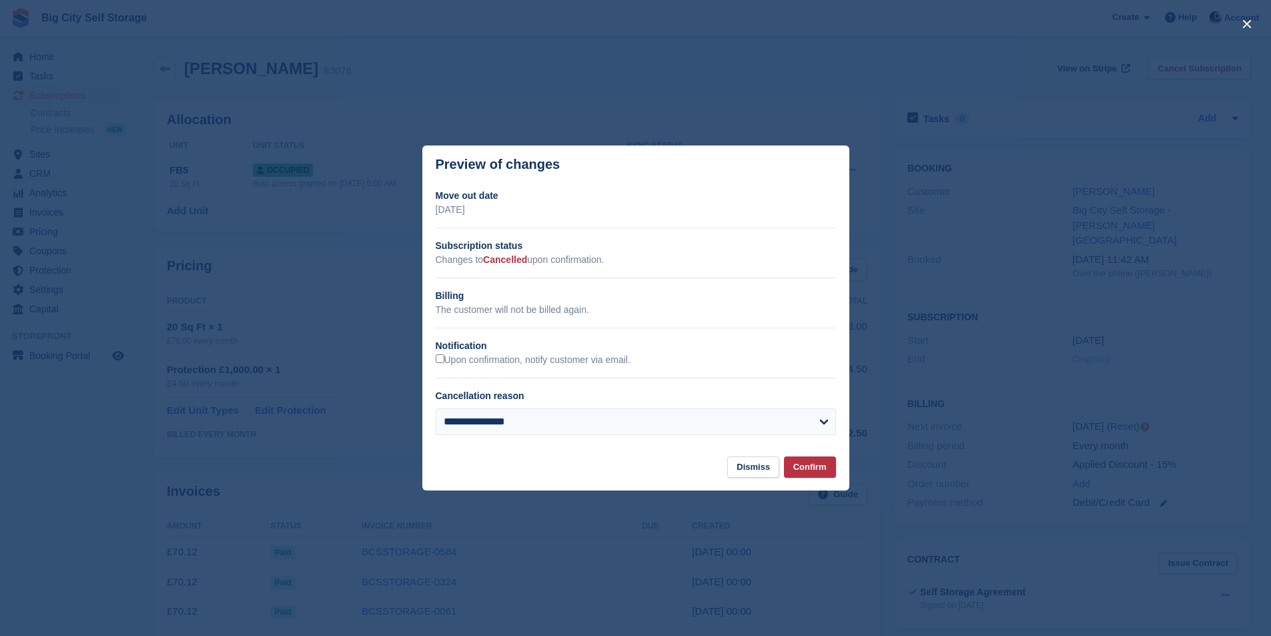
click at [500, 353] on h2 "Notification" at bounding box center [636, 346] width 400 height 14
click at [499, 360] on label "Upon confirmation, notify customer via email." at bounding box center [533, 360] width 195 height 12
click at [827, 470] on button "Confirm" at bounding box center [810, 467] width 52 height 22
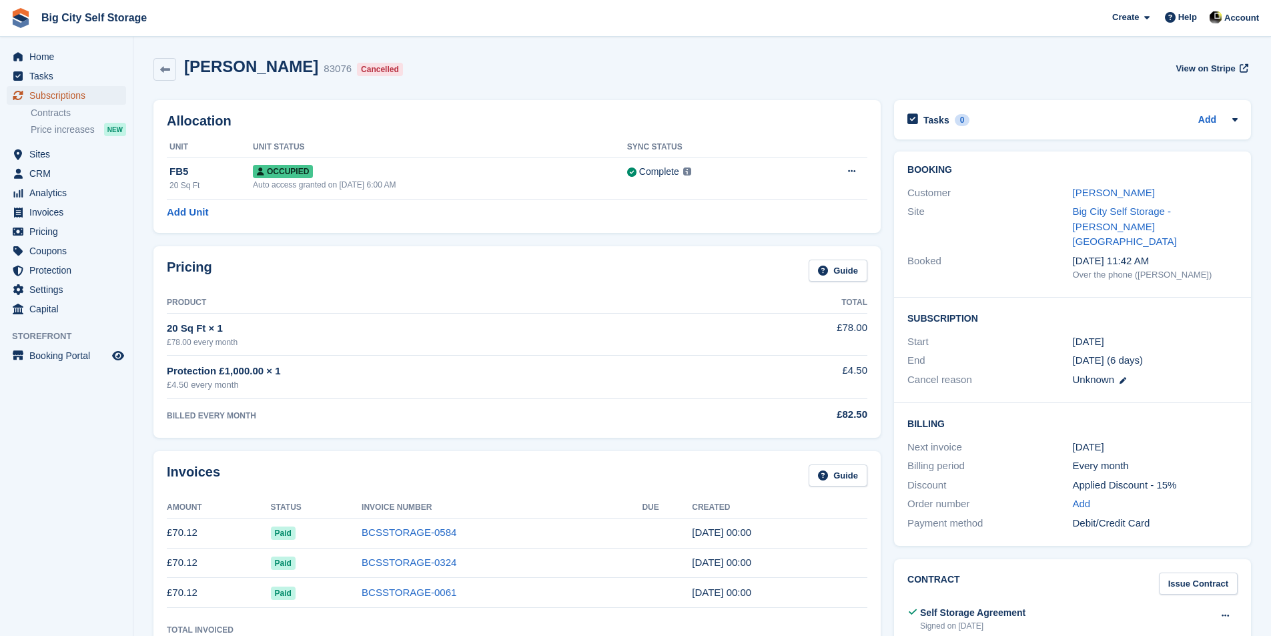
click at [92, 95] on span "Subscriptions" at bounding box center [69, 95] width 80 height 19
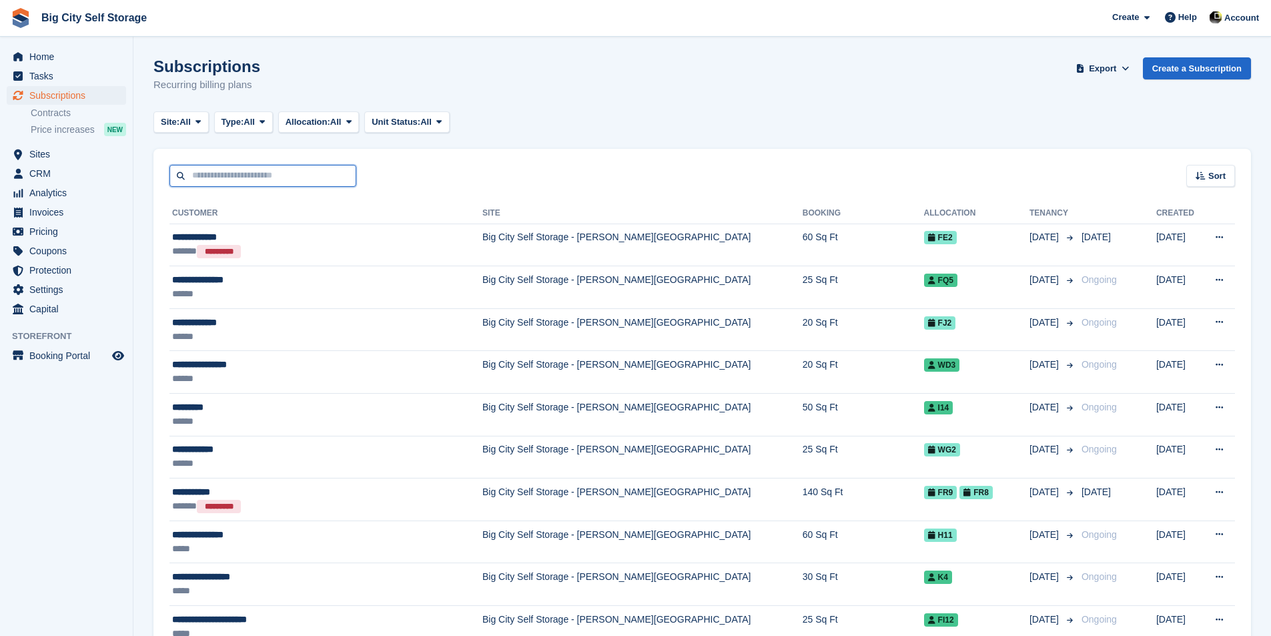
click at [229, 176] on input "text" at bounding box center [262, 176] width 187 height 22
type input "*****"
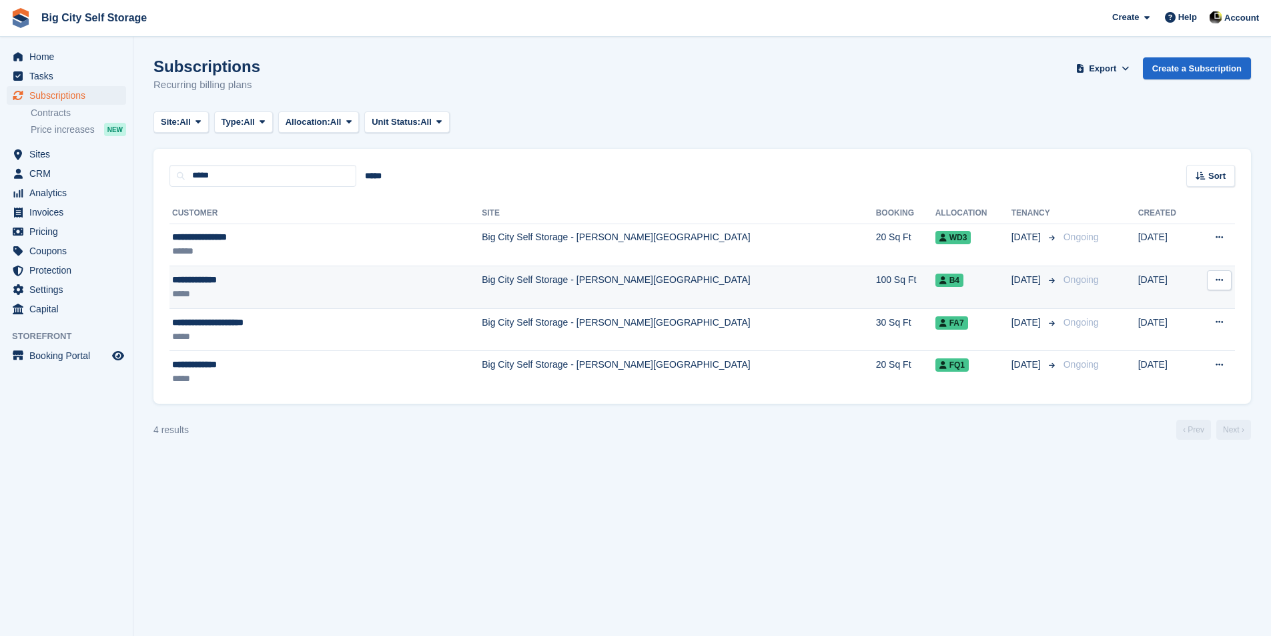
click at [304, 273] on div "**********" at bounding box center [277, 280] width 210 height 14
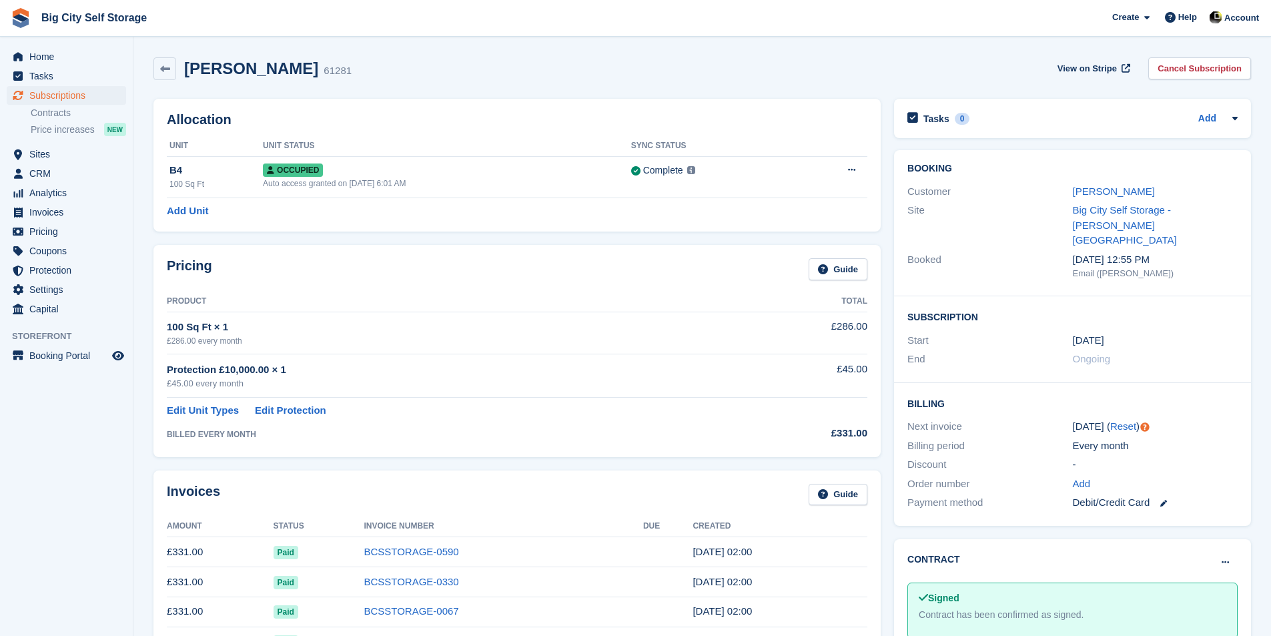
click at [1208, 83] on div "View on Stripe Cancel Subscription" at bounding box center [1151, 70] width 199 height 27
click at [1210, 69] on link "Cancel Subscription" at bounding box center [1199, 68] width 103 height 22
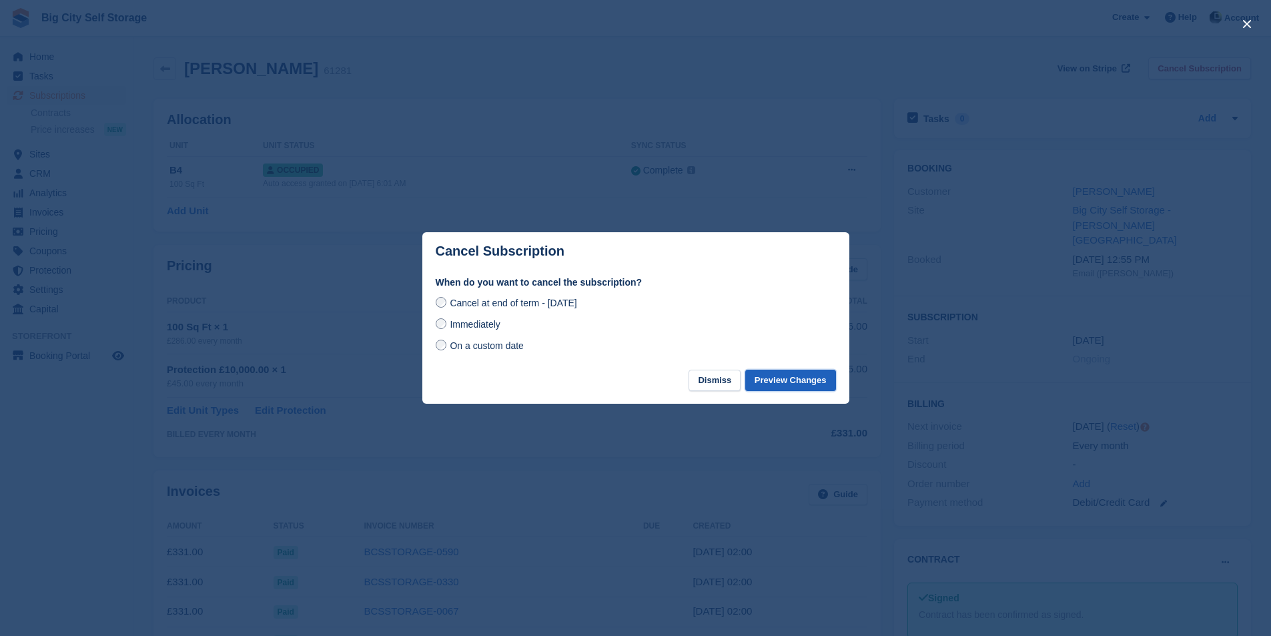
click at [809, 385] on button "Preview Changes" at bounding box center [790, 381] width 91 height 22
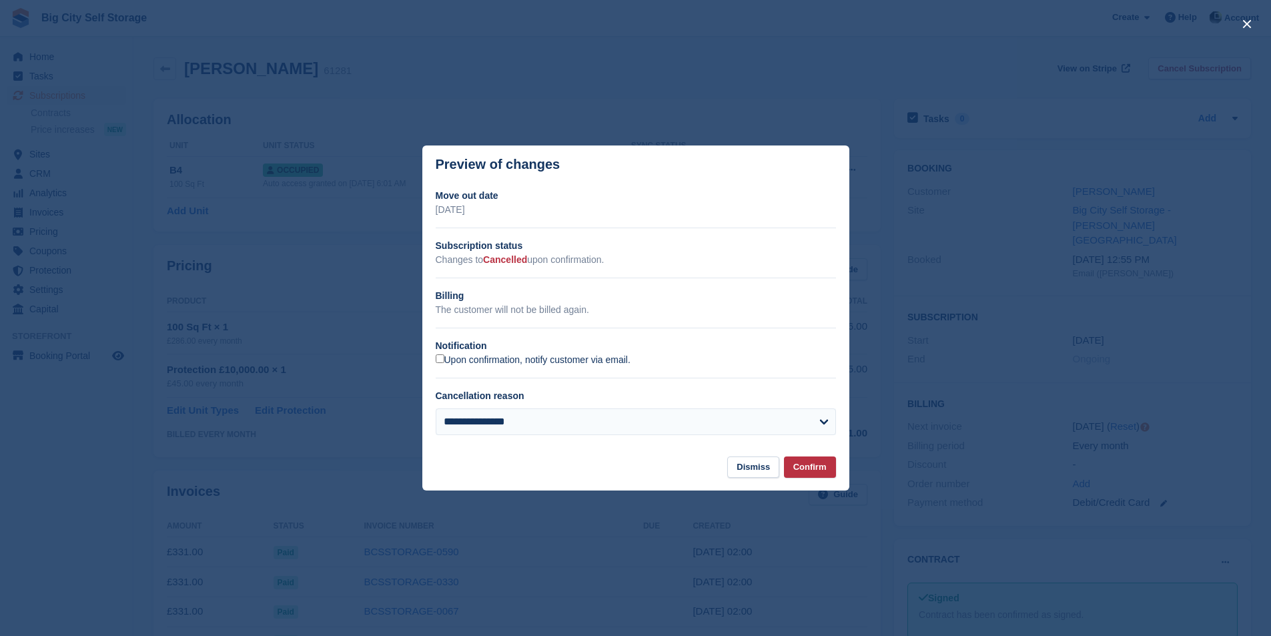
click at [525, 362] on label "Upon confirmation, notify customer via email." at bounding box center [533, 360] width 195 height 12
click at [811, 465] on button "Confirm" at bounding box center [810, 467] width 52 height 22
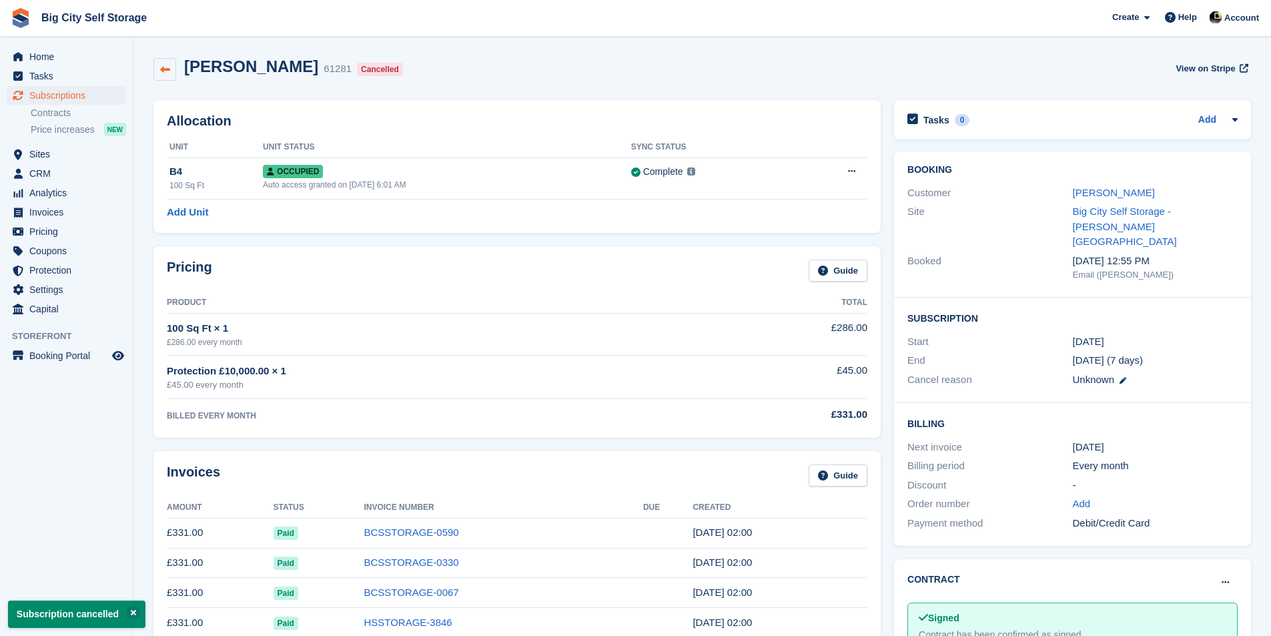
click at [171, 72] on link at bounding box center [164, 69] width 23 height 23
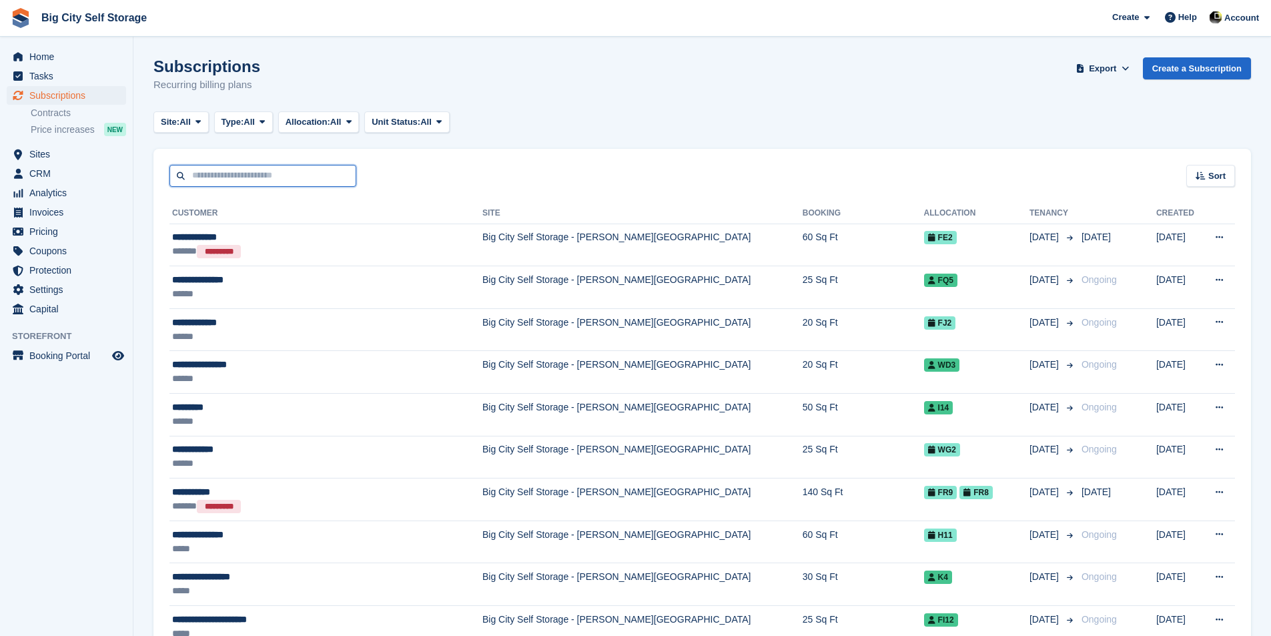
click at [193, 173] on input "text" at bounding box center [262, 176] width 187 height 22
type input "******"
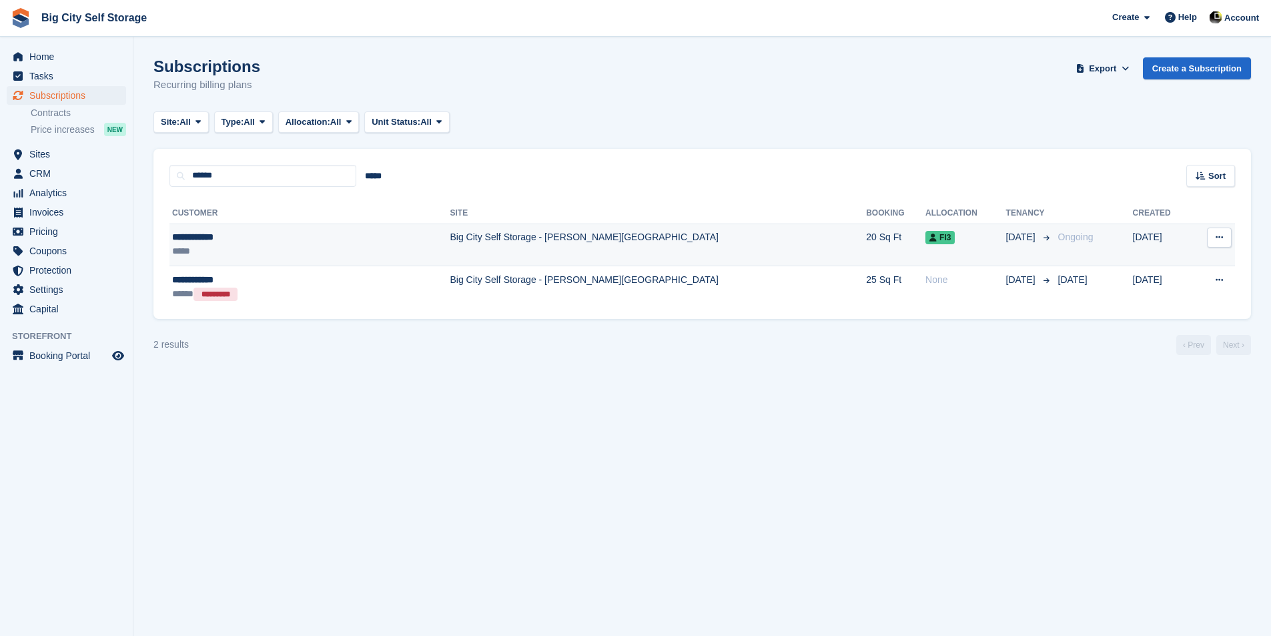
click at [450, 228] on td "Big City Self Storage - [PERSON_NAME][GEOGRAPHIC_DATA]" at bounding box center [658, 244] width 416 height 43
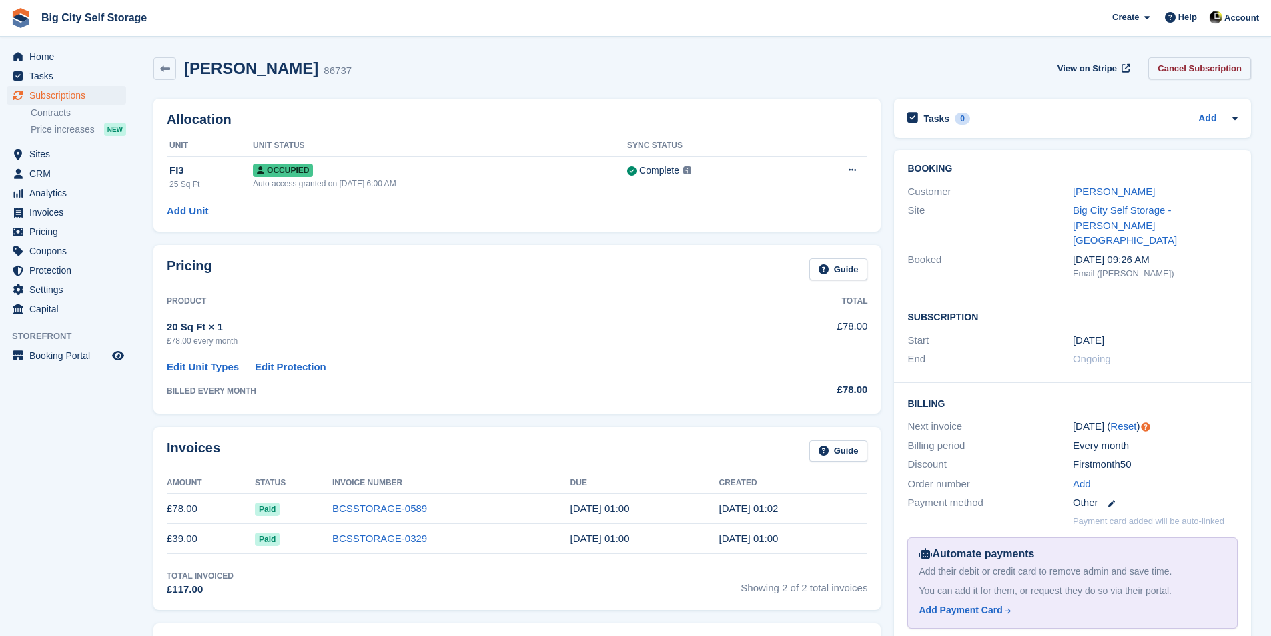
click at [1187, 65] on link "Cancel Subscription" at bounding box center [1199, 68] width 103 height 22
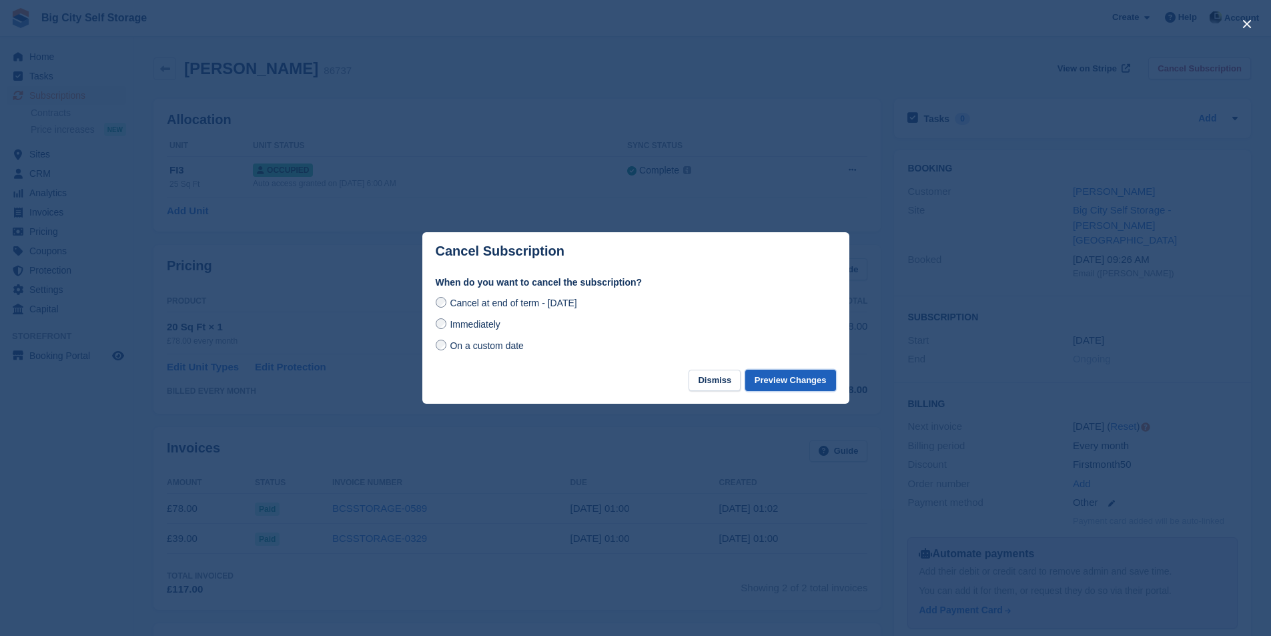
click at [774, 378] on button "Preview Changes" at bounding box center [790, 381] width 91 height 22
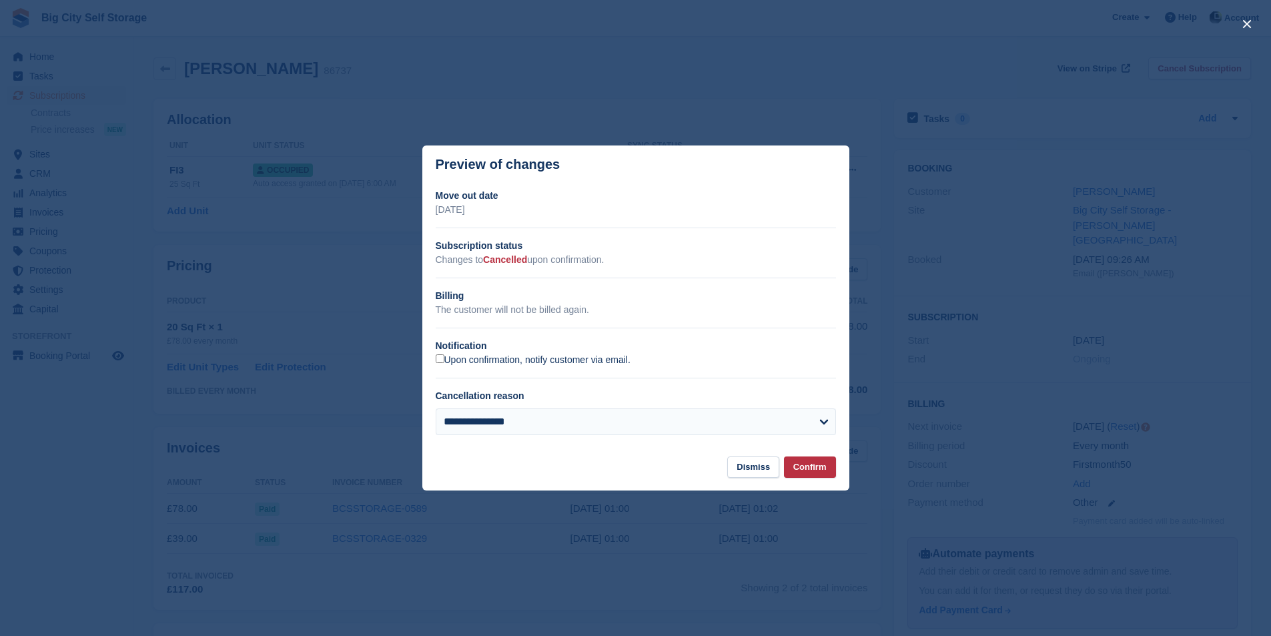
click at [528, 359] on label "Upon confirmation, notify customer via email." at bounding box center [533, 360] width 195 height 12
click at [821, 469] on button "Confirm" at bounding box center [810, 467] width 52 height 22
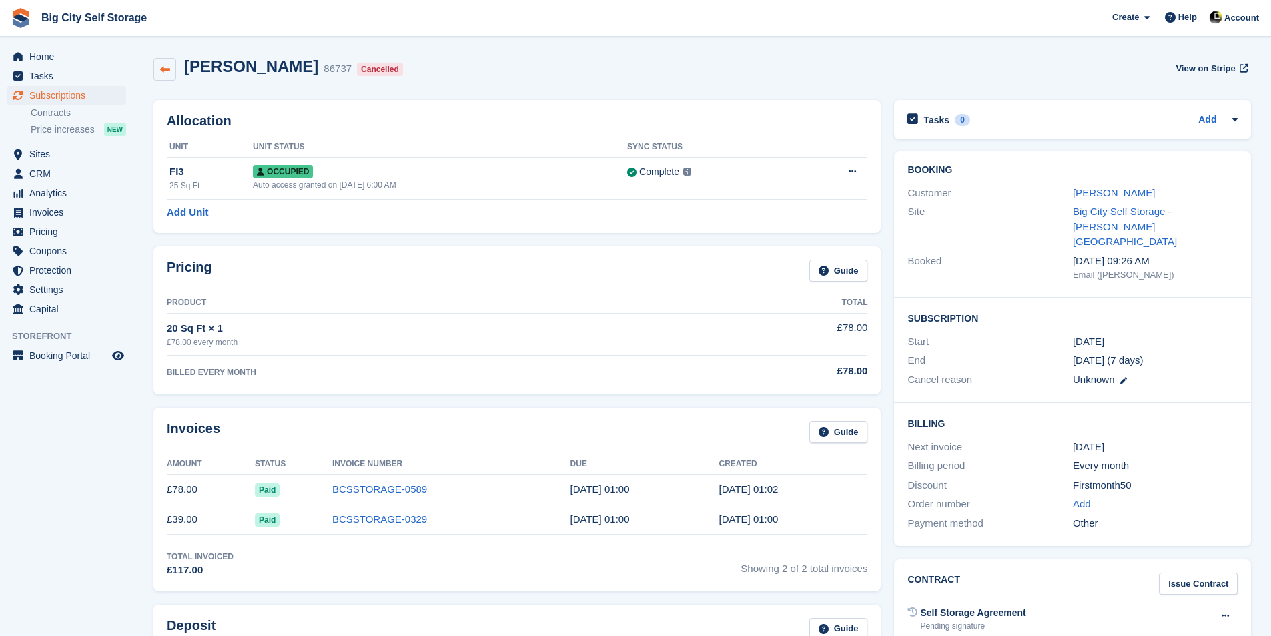
click at [167, 67] on icon at bounding box center [165, 70] width 10 height 10
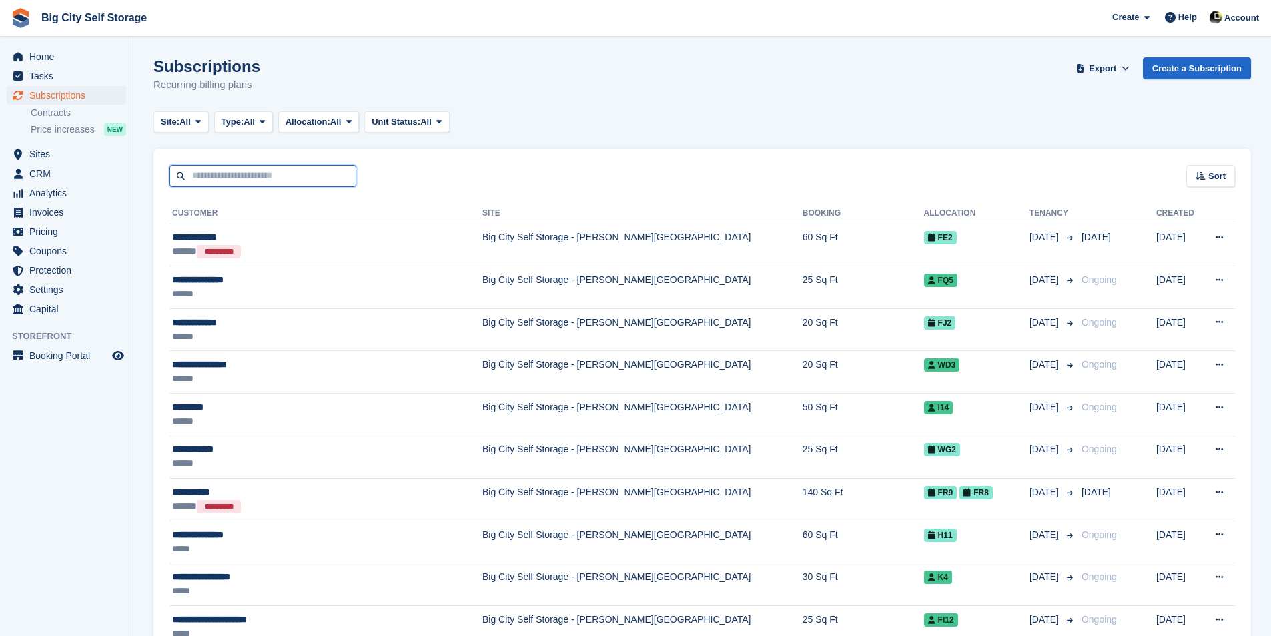
click at [274, 171] on input "text" at bounding box center [262, 176] width 187 height 22
type input "****"
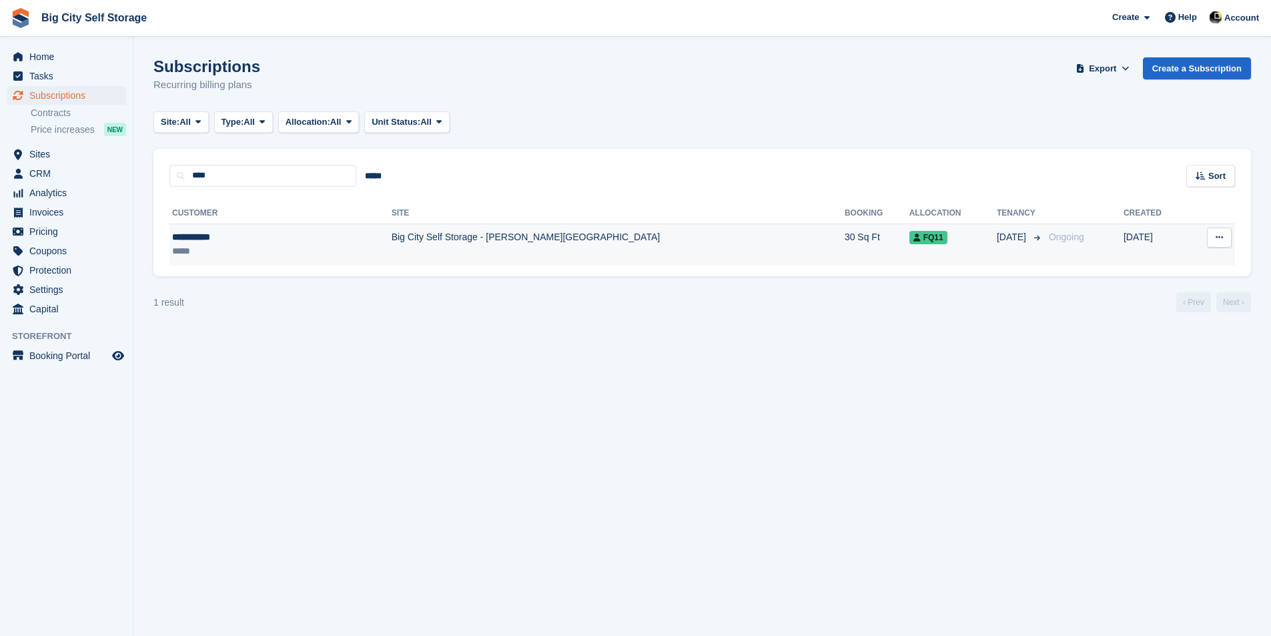
click at [399, 241] on td "Big City Self Storage - [PERSON_NAME][GEOGRAPHIC_DATA]" at bounding box center [618, 244] width 453 height 42
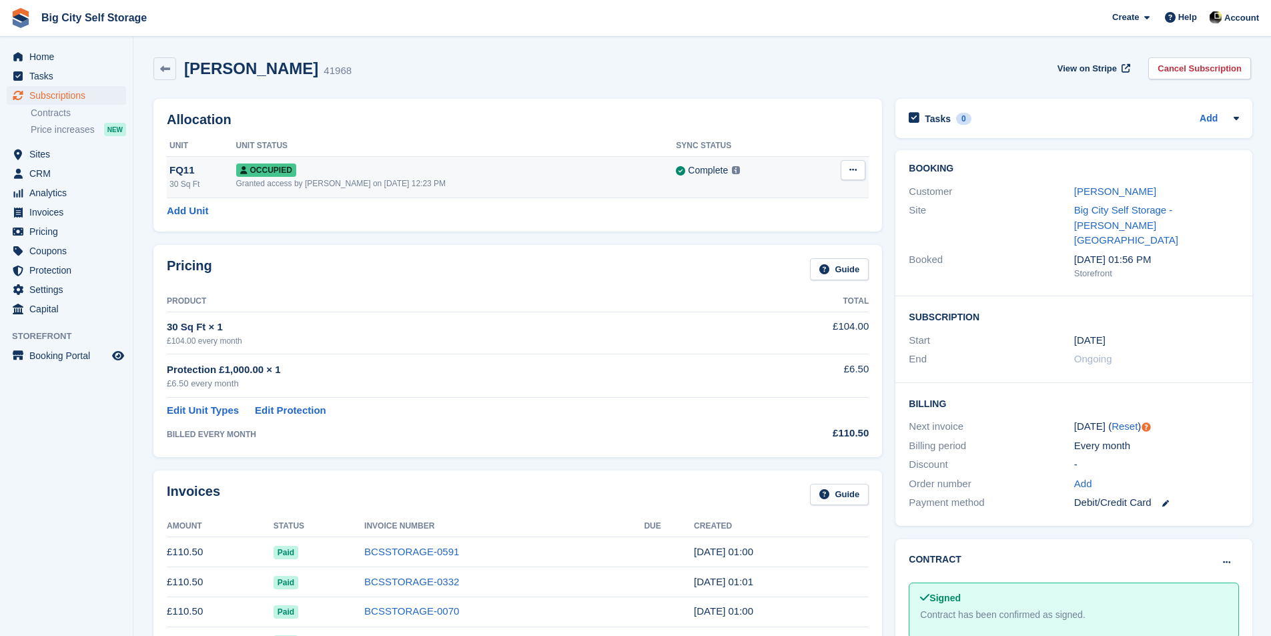
click at [857, 171] on button at bounding box center [853, 170] width 25 height 20
click at [808, 195] on p "Overlock" at bounding box center [801, 195] width 116 height 17
